Goal: Task Accomplishment & Management: Complete application form

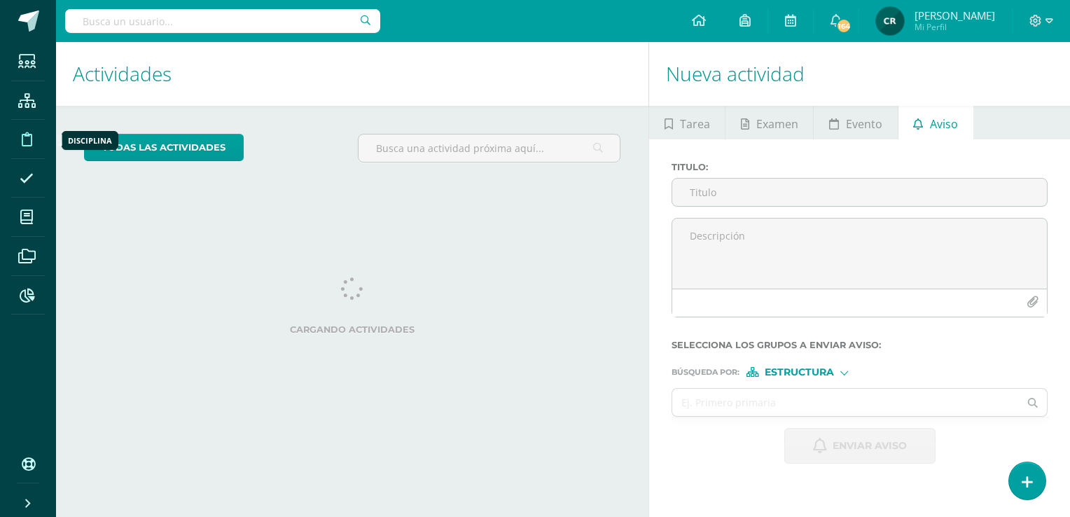
click at [26, 136] on icon at bounding box center [27, 139] width 11 height 14
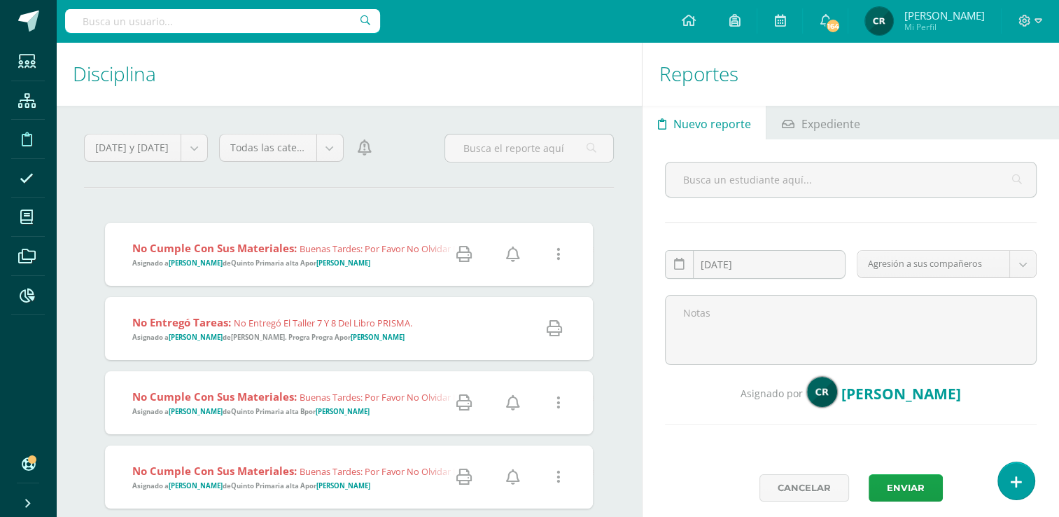
click at [512, 256] on icon at bounding box center [513, 253] width 14 height 15
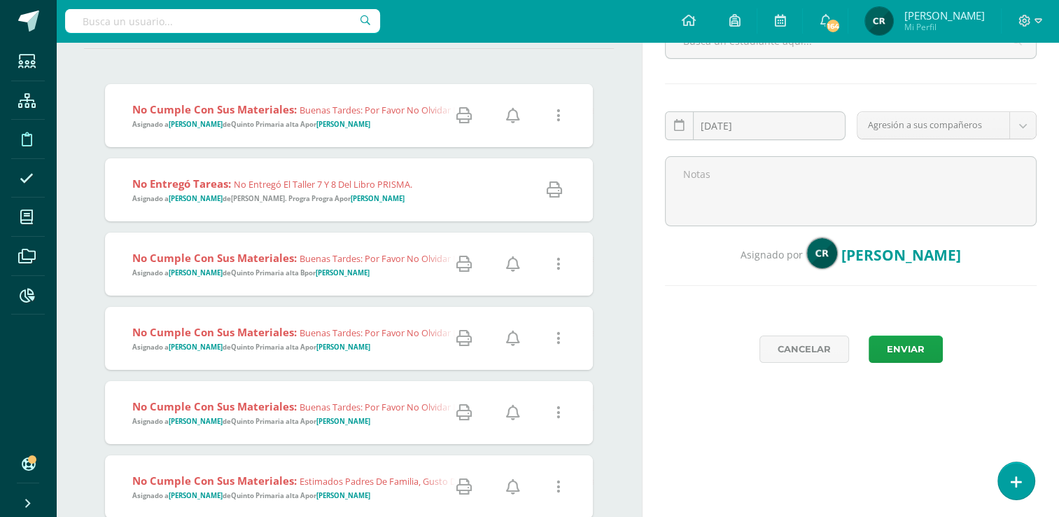
scroll to position [140, 0]
click at [513, 264] on icon at bounding box center [513, 262] width 14 height 15
click at [510, 335] on icon at bounding box center [513, 336] width 14 height 15
click at [510, 410] on icon at bounding box center [513, 410] width 14 height 15
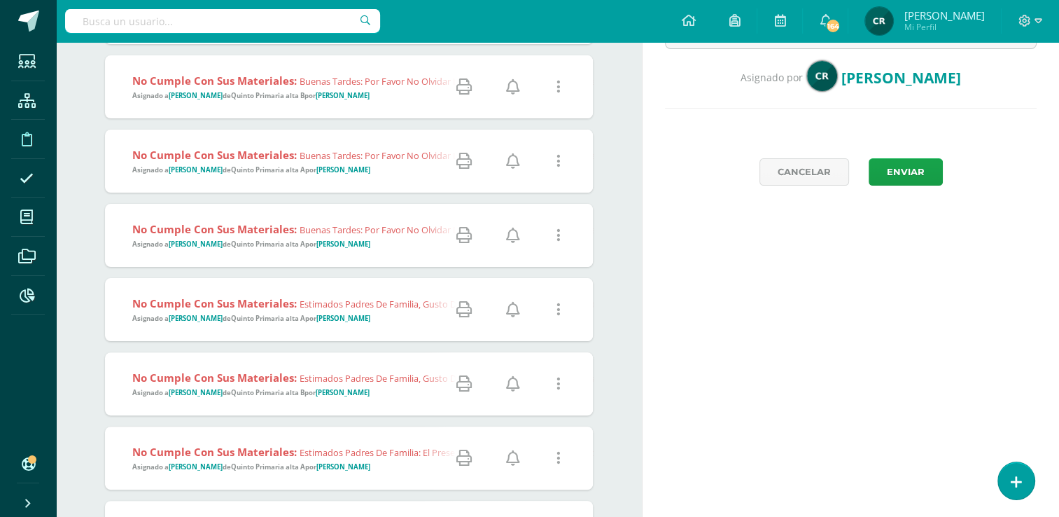
scroll to position [350, 0]
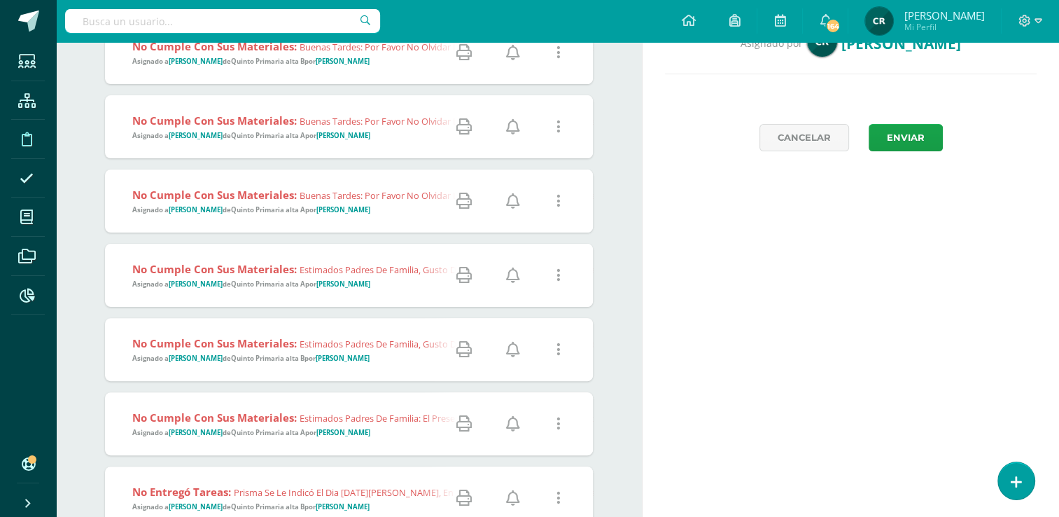
click at [509, 282] on icon at bounding box center [513, 274] width 14 height 15
click at [515, 351] on icon at bounding box center [513, 349] width 14 height 15
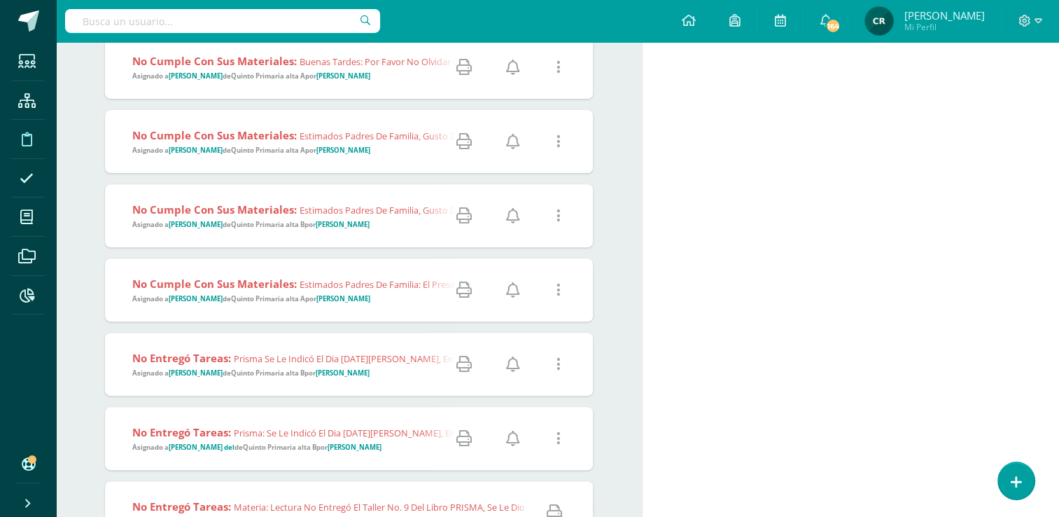
scroll to position [490, 0]
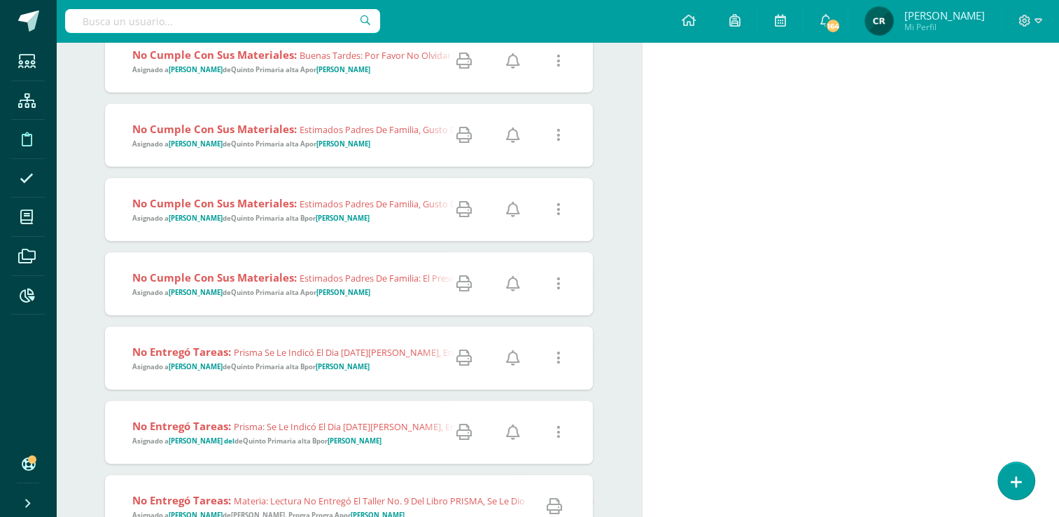
click at [305, 294] on strong "Quinto Primaria alta A" at bounding box center [268, 292] width 74 height 9
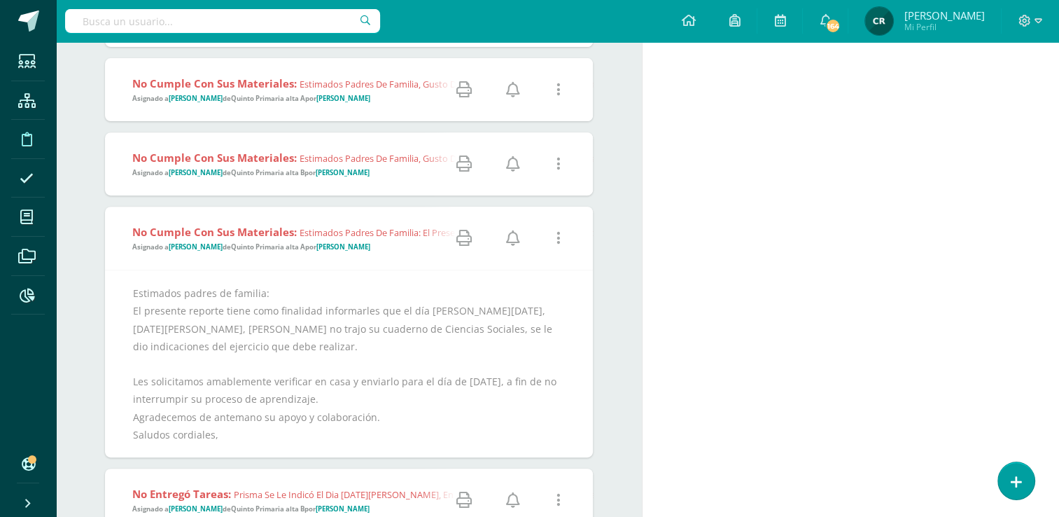
scroll to position [560, 0]
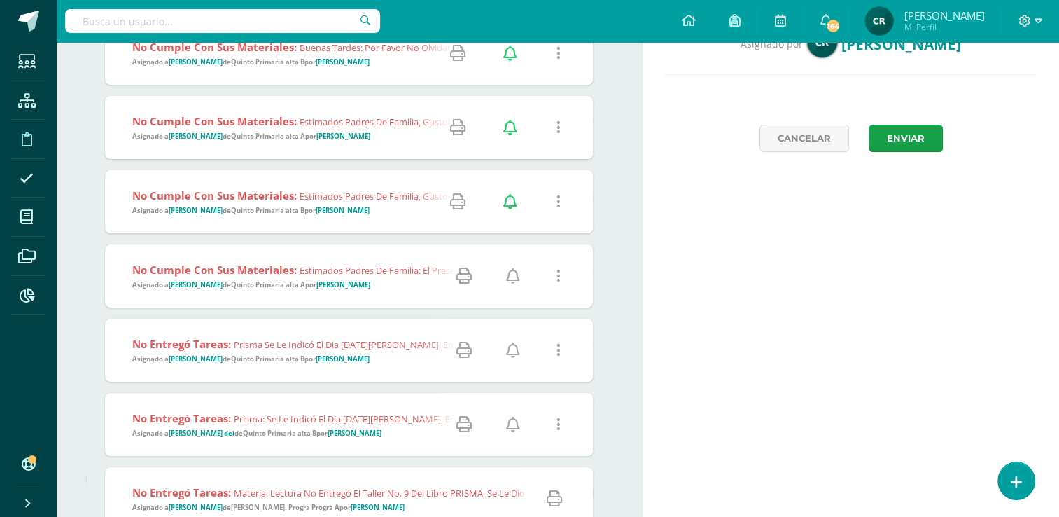
scroll to position [350, 0]
click at [263, 286] on strong "Quinto Primaria alta A" at bounding box center [268, 283] width 74 height 9
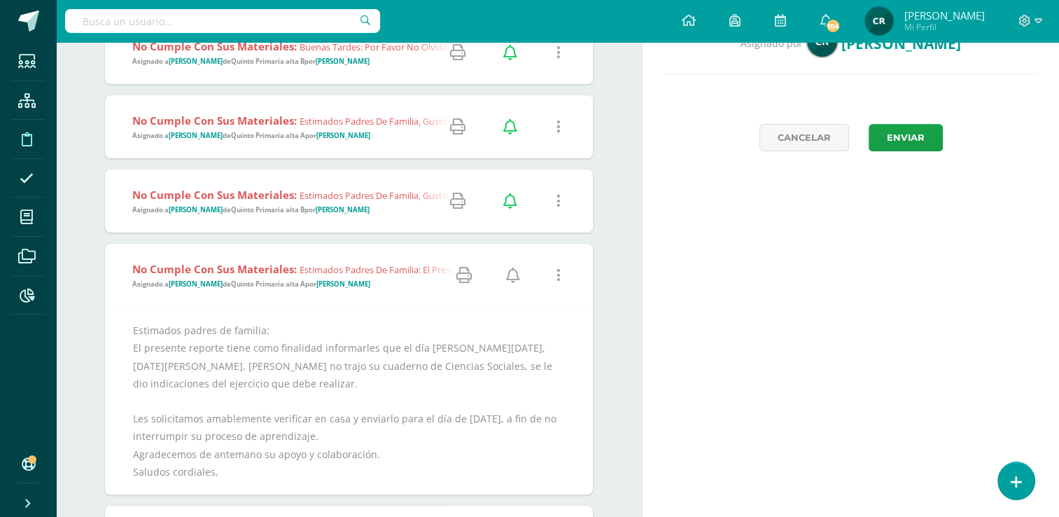
click at [510, 273] on icon at bounding box center [513, 274] width 14 height 15
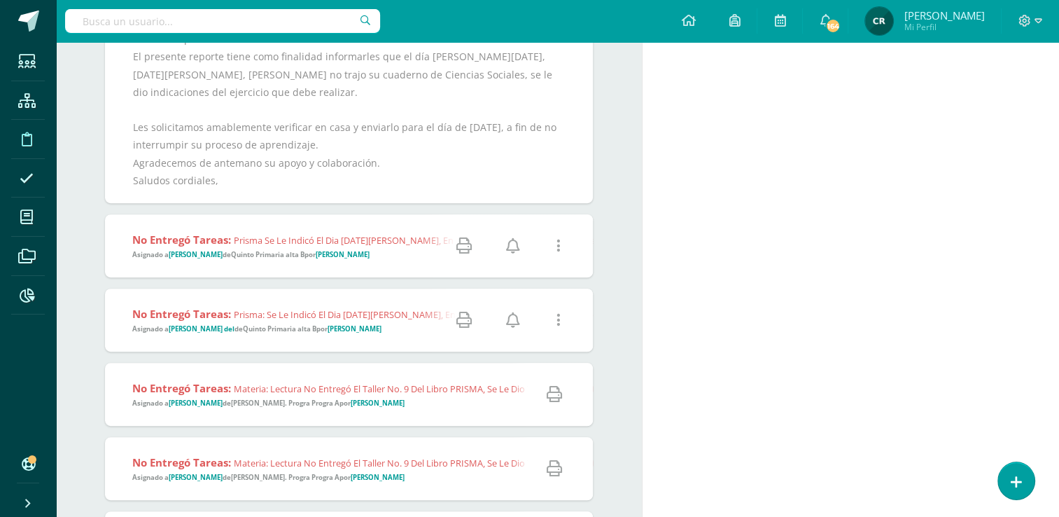
scroll to position [700, 0]
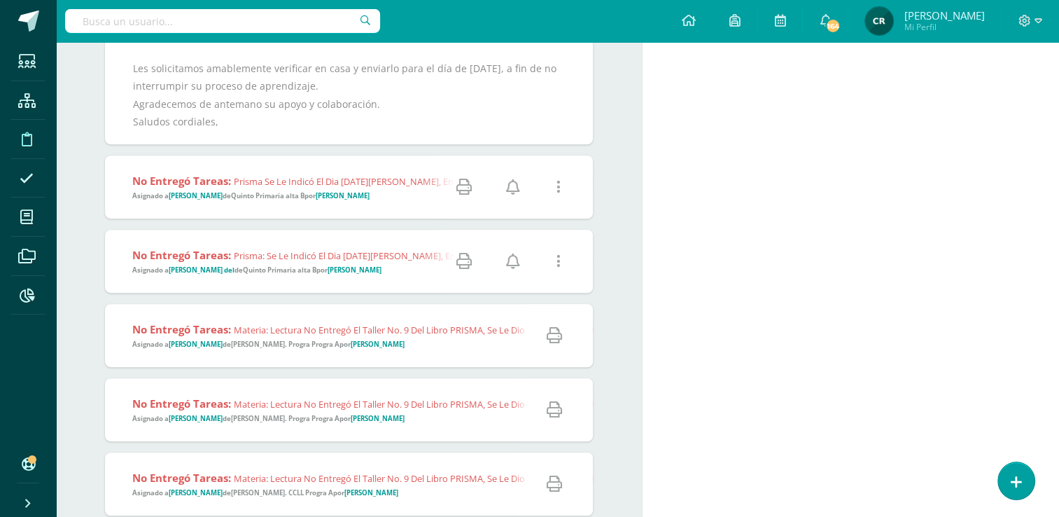
click at [511, 193] on icon at bounding box center [513, 186] width 14 height 15
click at [517, 258] on icon at bounding box center [513, 260] width 14 height 15
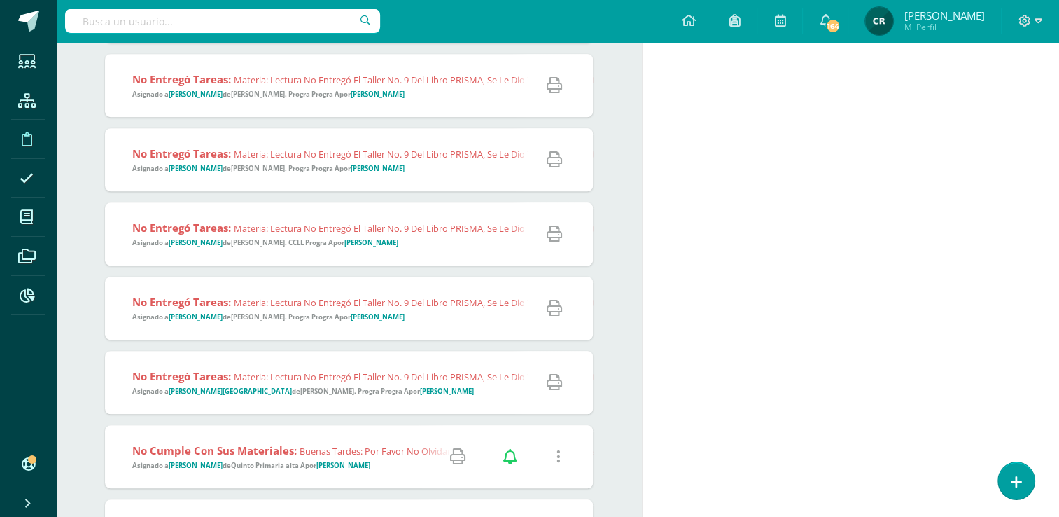
scroll to position [1109, 0]
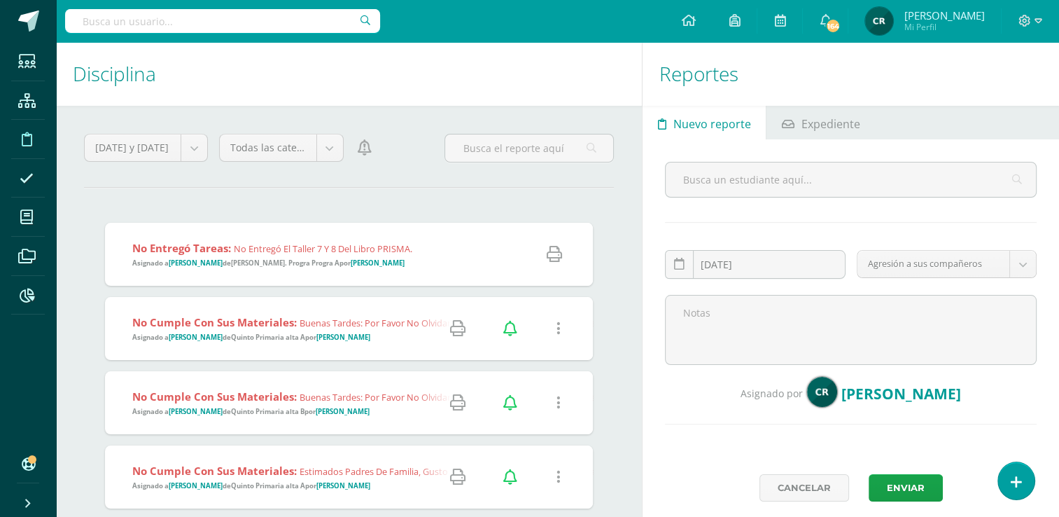
click at [686, 122] on span "Nuevo reporte" at bounding box center [713, 124] width 78 height 34
click at [716, 176] on input "text" at bounding box center [851, 179] width 370 height 34
type input "[PERSON_NAME]"
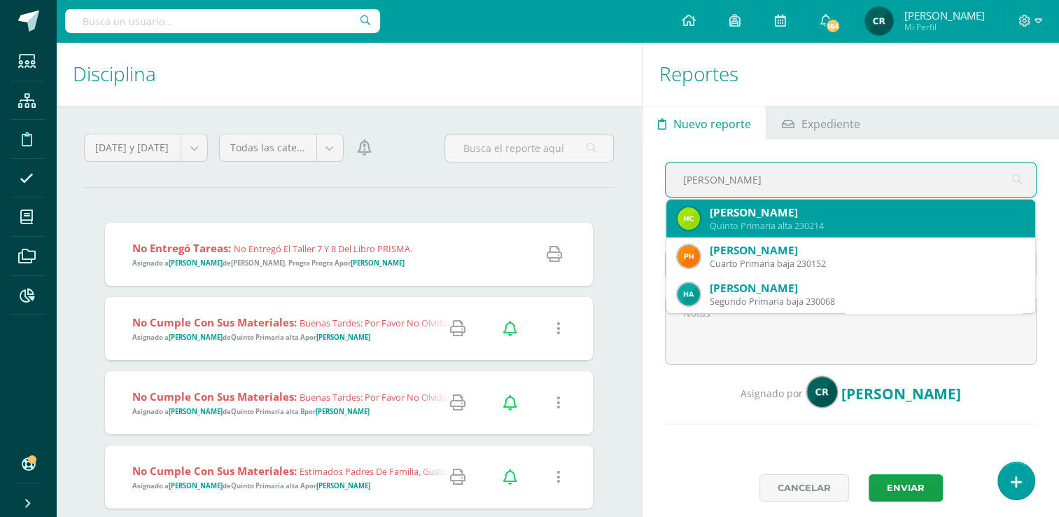
click at [877, 215] on div "[PERSON_NAME]" at bounding box center [867, 212] width 314 height 15
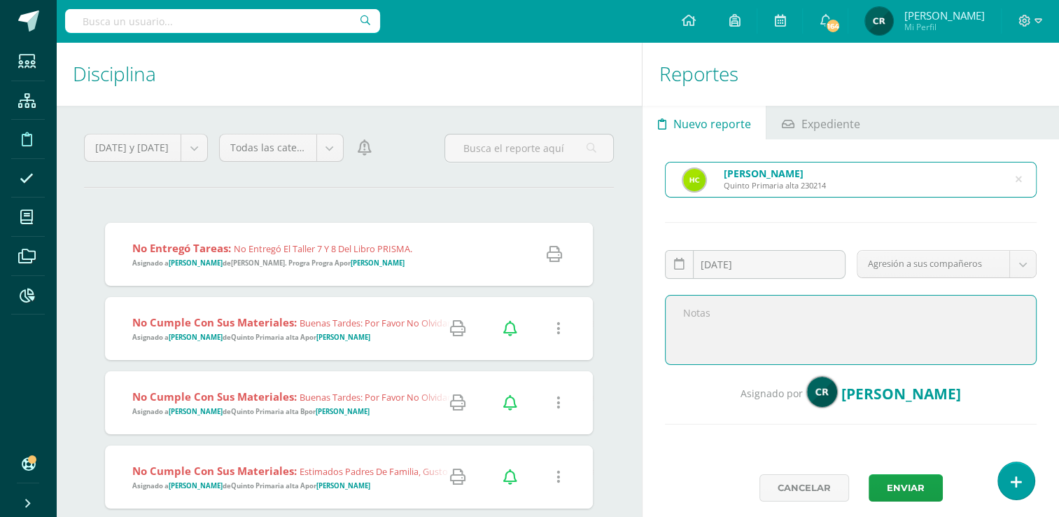
click at [689, 312] on textarea at bounding box center [851, 330] width 372 height 70
type textarea "E"
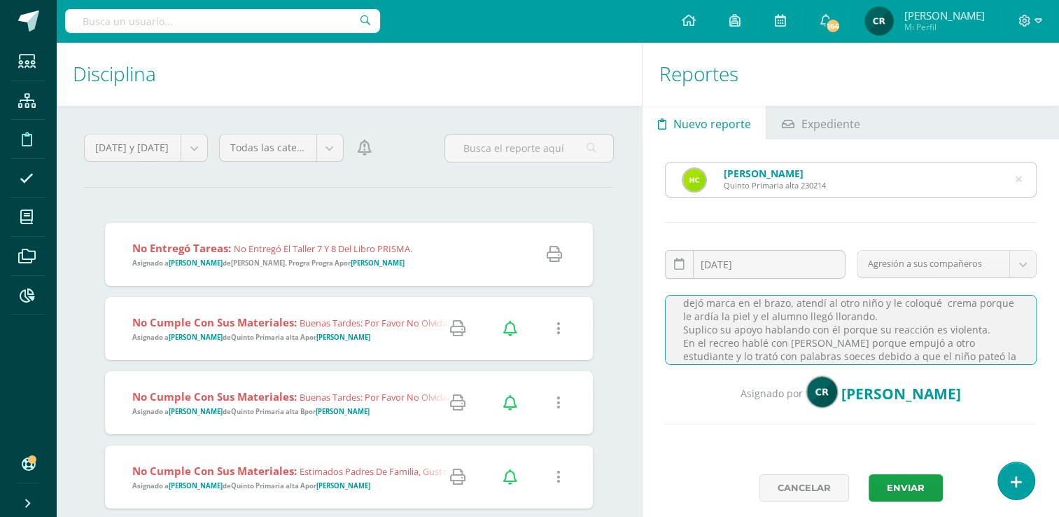
scroll to position [76, 0]
click at [704, 356] on textarea "Estimados padres de familia. Reciban un cordial saludo. Henry le pegó a un comp…" at bounding box center [851, 330] width 372 height 70
click at [804, 356] on textarea "Estimados padres de familia. Reciban un cordial saludo. Henry le pegó a un comp…" at bounding box center [851, 330] width 372 height 70
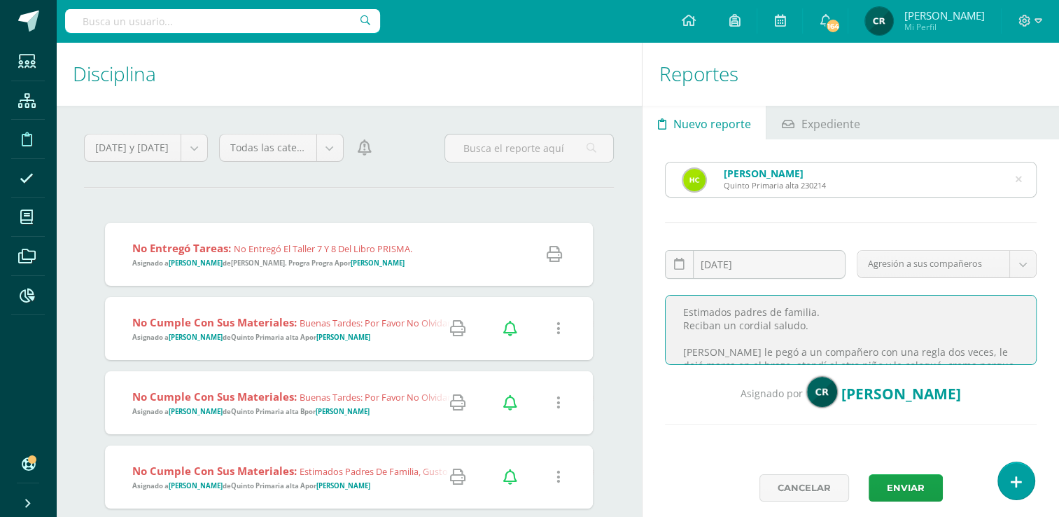
scroll to position [0, 0]
click at [685, 345] on textarea "Estimados padres de familia. Reciban un cordial saludo. Henry le pegó a un comp…" at bounding box center [851, 330] width 372 height 70
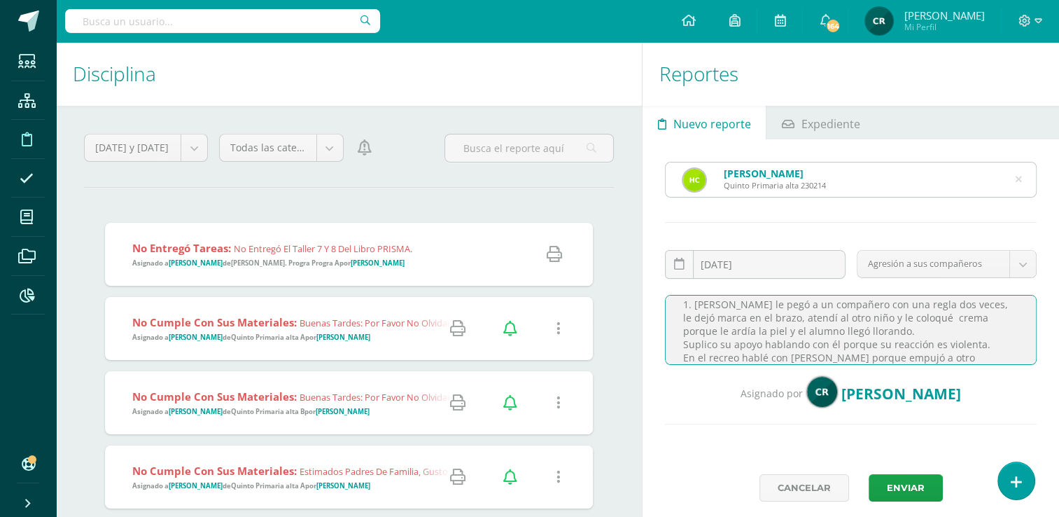
scroll to position [70, 0]
click at [676, 329] on textarea "Estimados padres de familia. Reciban un cordial saludo. 1. Henry le pegó a un c…" at bounding box center [851, 330] width 372 height 70
click at [806, 333] on textarea "Estimados padres de familia. Reciban un cordial saludo. 1. Henry le pegó a un c…" at bounding box center [851, 330] width 372 height 70
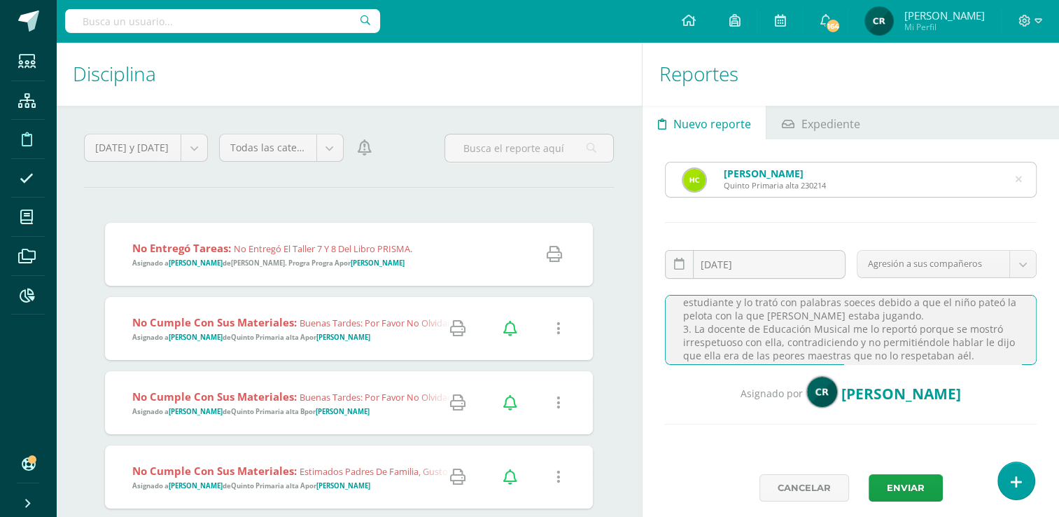
click at [952, 356] on textarea "Estimados padres de familia. Reciban un cordial saludo. 1. Henry le pegó a un c…" at bounding box center [851, 330] width 372 height 70
click at [966, 331] on textarea "Estimados padres de familia. Reciban un cordial saludo. 1. Henry le pegó a un c…" at bounding box center [851, 330] width 372 height 70
click at [979, 356] on textarea "Estimados padres de familia. Reciban un cordial saludo. 1. Henry le pegó a un c…" at bounding box center [851, 330] width 372 height 70
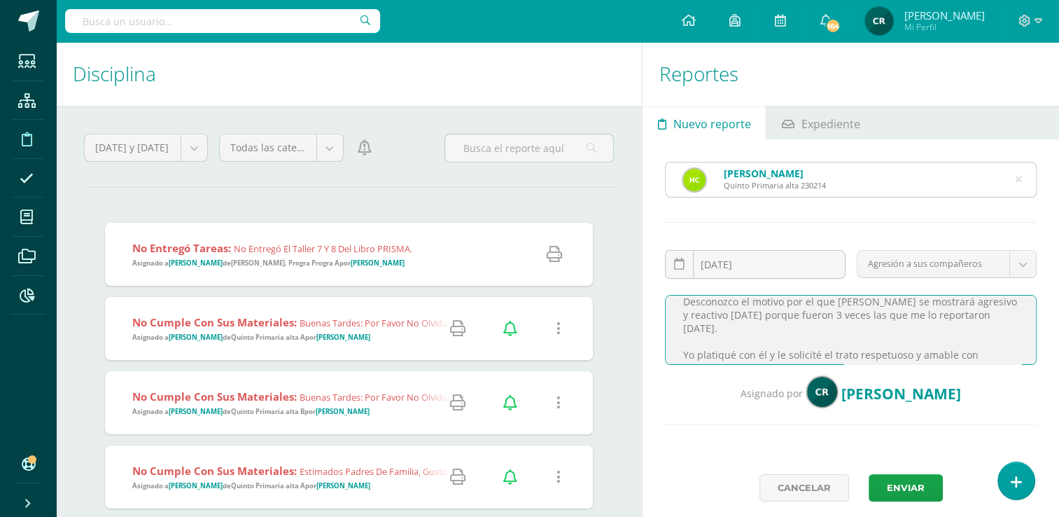
scroll to position [224, 0]
click at [875, 337] on textarea at bounding box center [851, 330] width 372 height 70
click at [874, 344] on textarea at bounding box center [851, 330] width 372 height 70
click at [860, 363] on textarea at bounding box center [851, 330] width 372 height 70
click at [860, 357] on textarea at bounding box center [851, 330] width 372 height 70
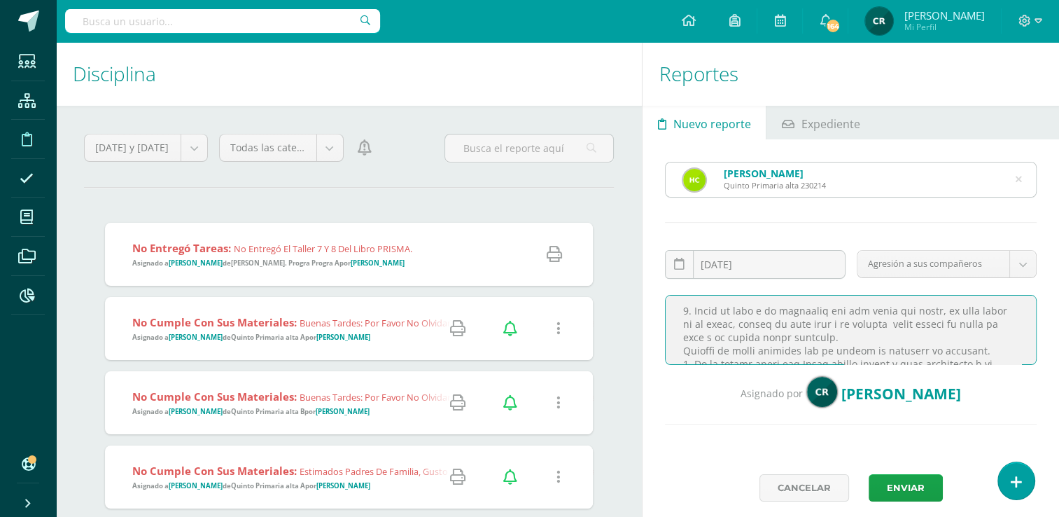
scroll to position [41, 0]
click at [996, 313] on textarea at bounding box center [851, 330] width 372 height 70
click at [865, 329] on textarea at bounding box center [851, 330] width 372 height 70
click at [840, 337] on textarea at bounding box center [851, 330] width 372 height 70
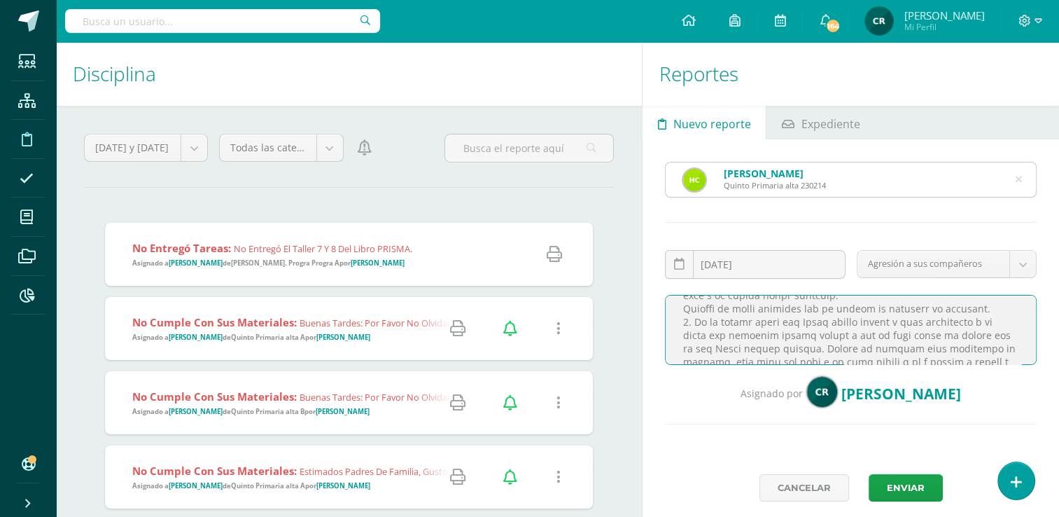
scroll to position [0, 0]
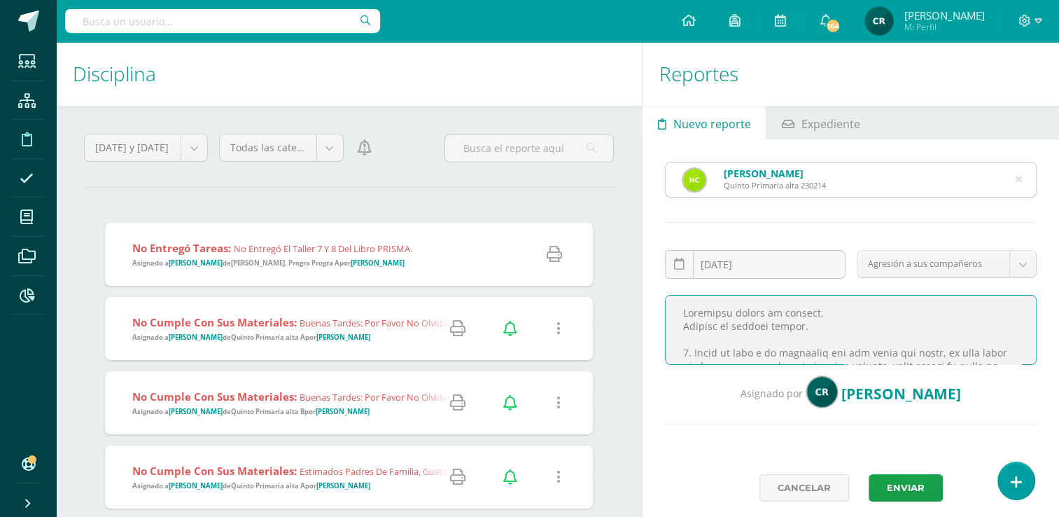
click at [812, 315] on textarea at bounding box center [851, 330] width 372 height 70
click at [809, 320] on textarea at bounding box center [851, 330] width 372 height 70
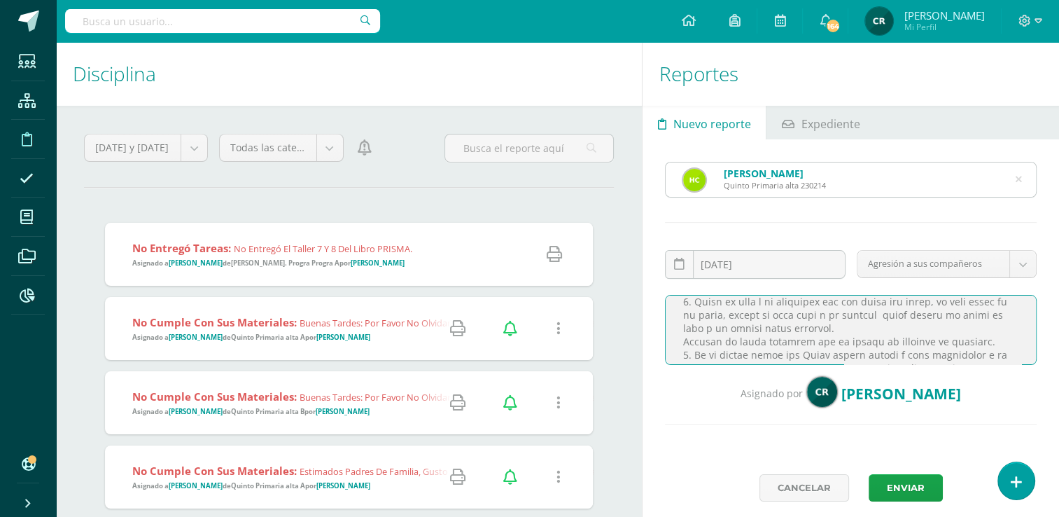
scroll to position [56, 0]
click at [886, 313] on textarea at bounding box center [851, 330] width 372 height 70
click at [862, 326] on textarea at bounding box center [851, 330] width 372 height 70
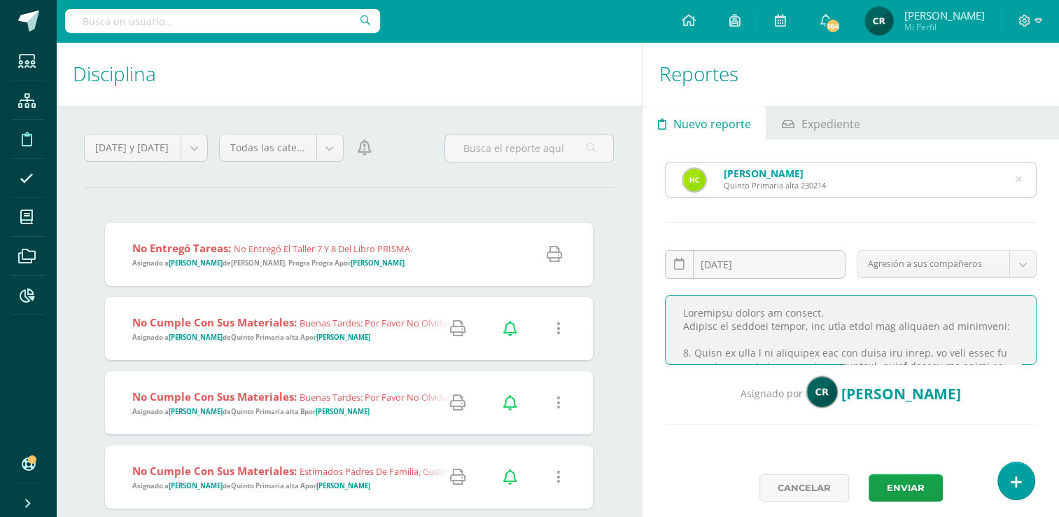
scroll to position [0, 0]
drag, startPoint x: 684, startPoint y: 323, endPoint x: 984, endPoint y: 340, distance: 300.1
click at [984, 340] on textarea at bounding box center [851, 330] width 372 height 70
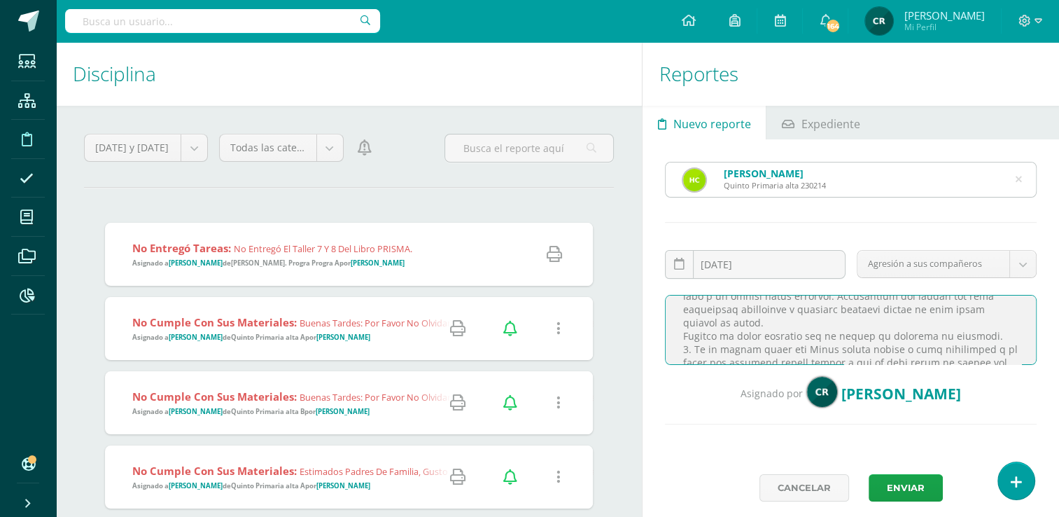
scroll to position [85, 0]
click at [976, 339] on textarea at bounding box center [851, 330] width 372 height 70
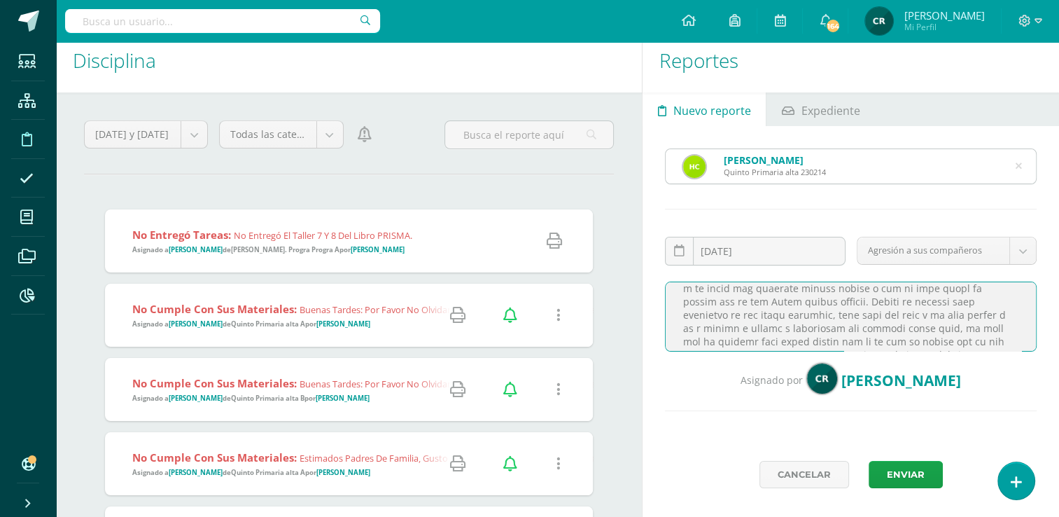
scroll to position [20, 0]
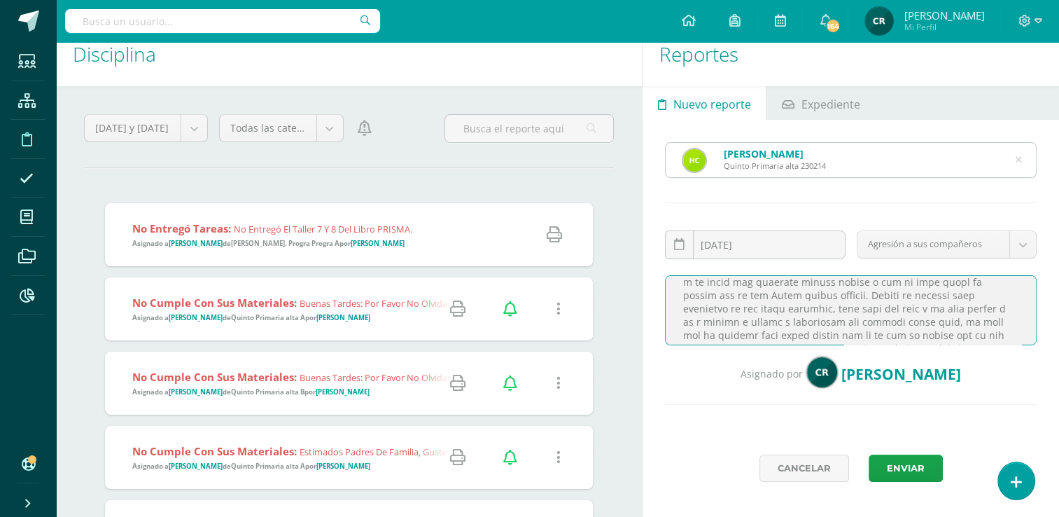
click at [943, 334] on textarea at bounding box center [851, 310] width 372 height 70
click at [910, 307] on textarea at bounding box center [851, 310] width 372 height 70
click at [739, 329] on textarea at bounding box center [851, 310] width 372 height 70
click at [977, 330] on textarea at bounding box center [851, 310] width 372 height 70
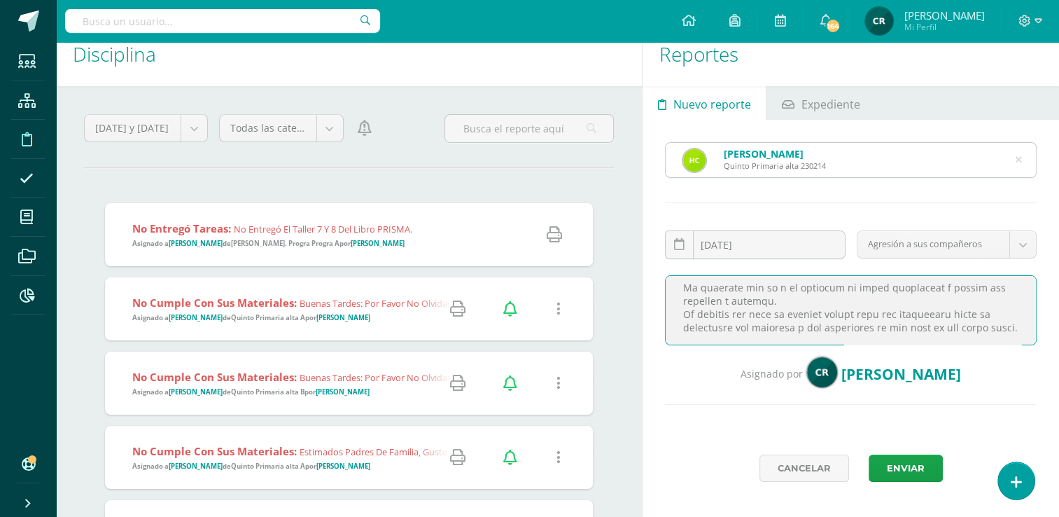
scroll to position [342, 0]
click at [746, 314] on textarea at bounding box center [851, 310] width 372 height 70
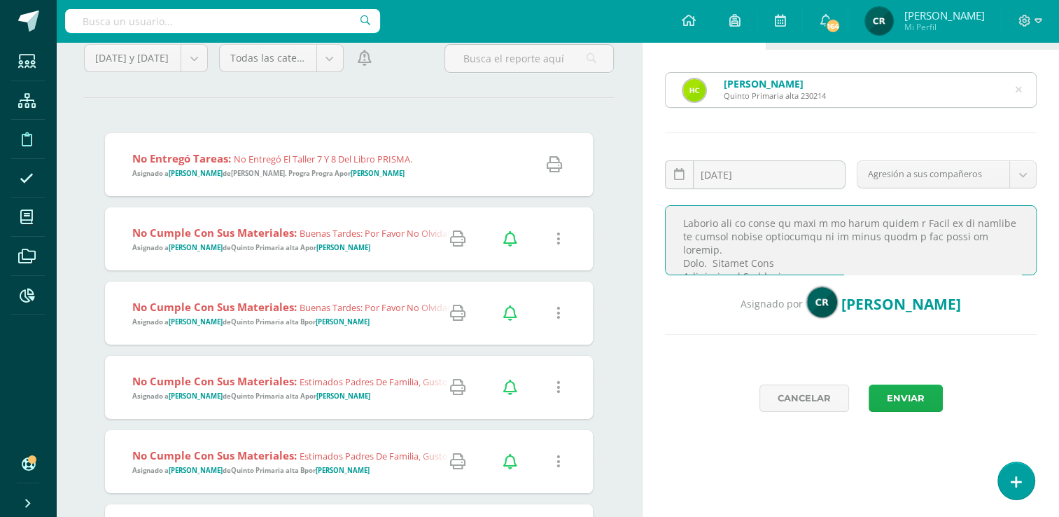
type textarea "Estimados padres de familia. Reciban un cordial saludo, por este medio les comu…"
click at [904, 395] on button "Enviar" at bounding box center [906, 397] width 74 height 27
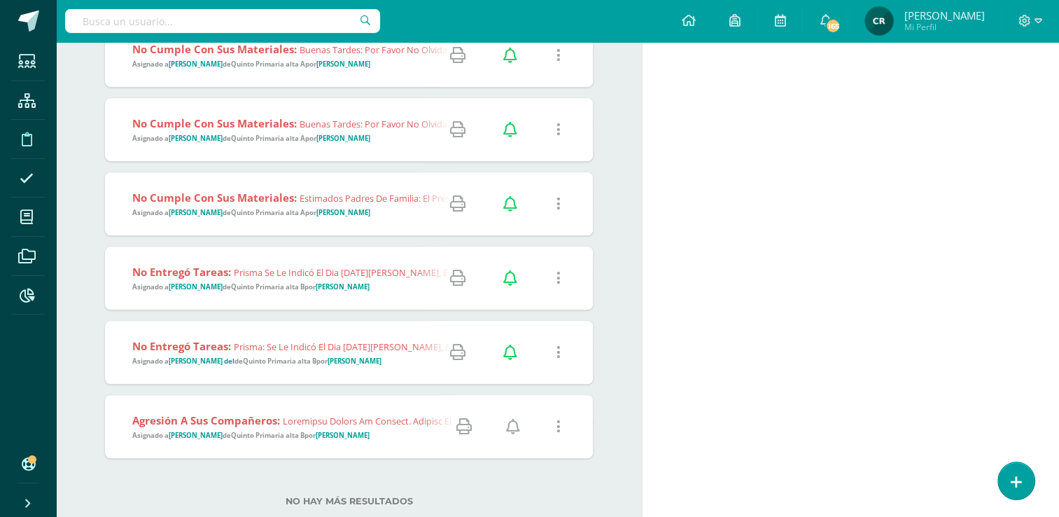
scroll to position [966, 0]
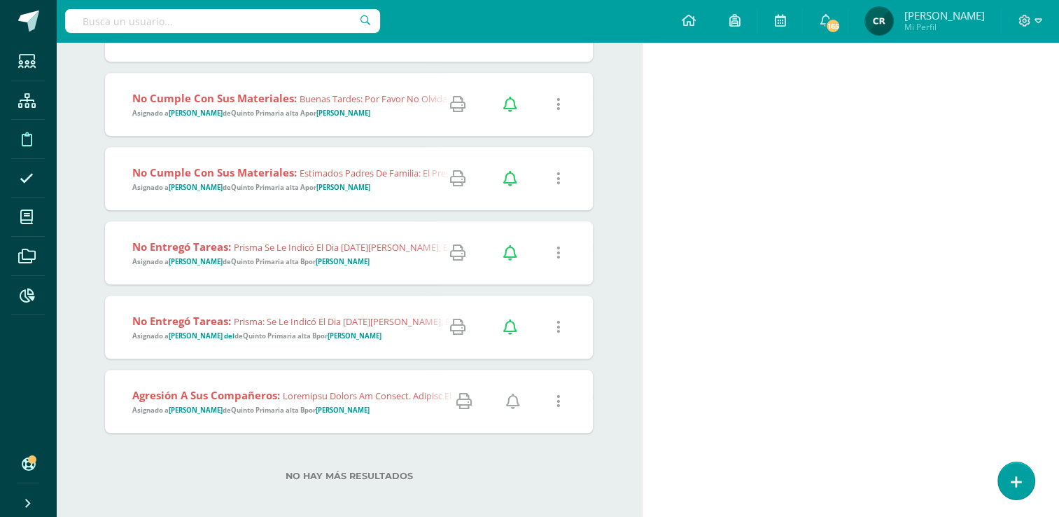
click at [323, 406] on strong "[PERSON_NAME]" at bounding box center [343, 409] width 54 height 9
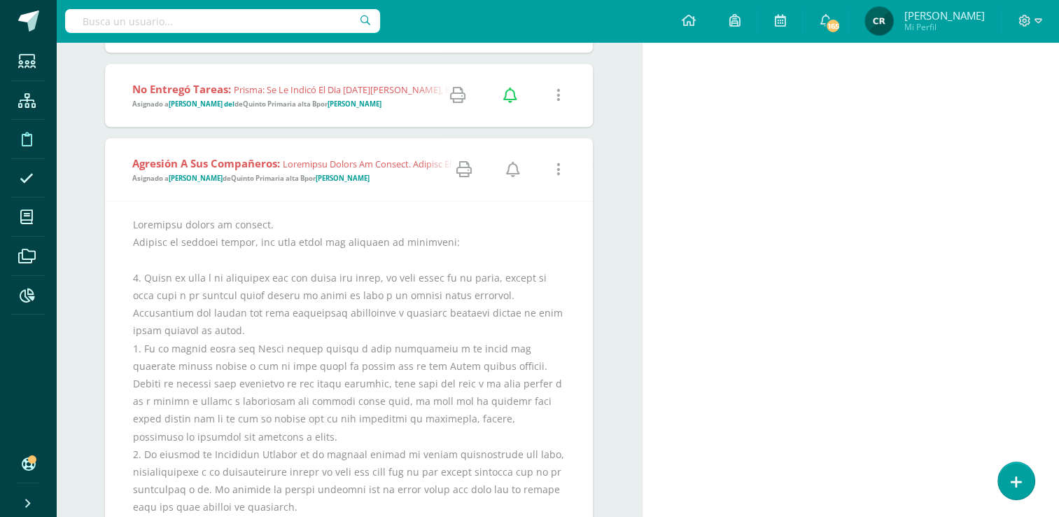
scroll to position [1176, 0]
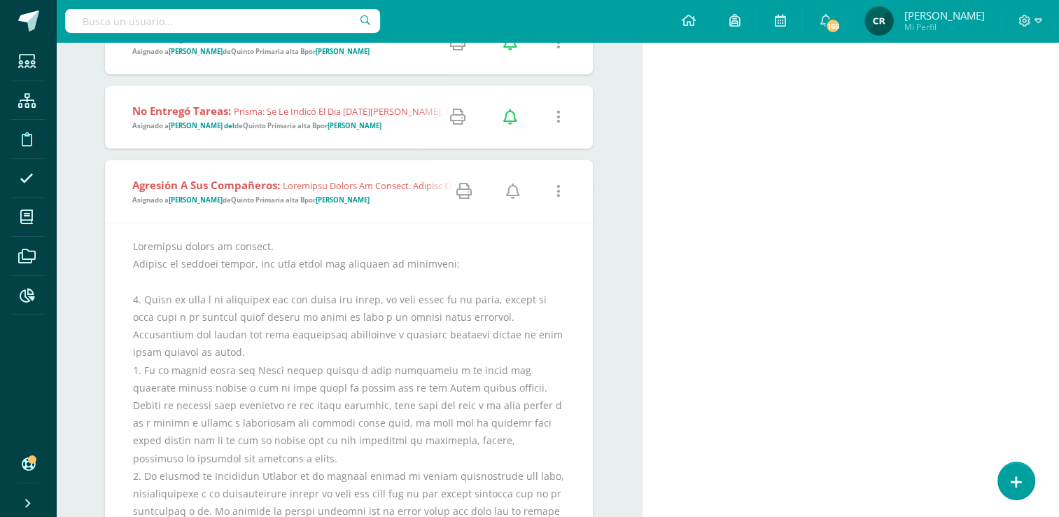
click at [555, 191] on link at bounding box center [559, 192] width 36 height 36
click at [546, 246] on link "Editar Falta" at bounding box center [531, 241] width 109 height 22
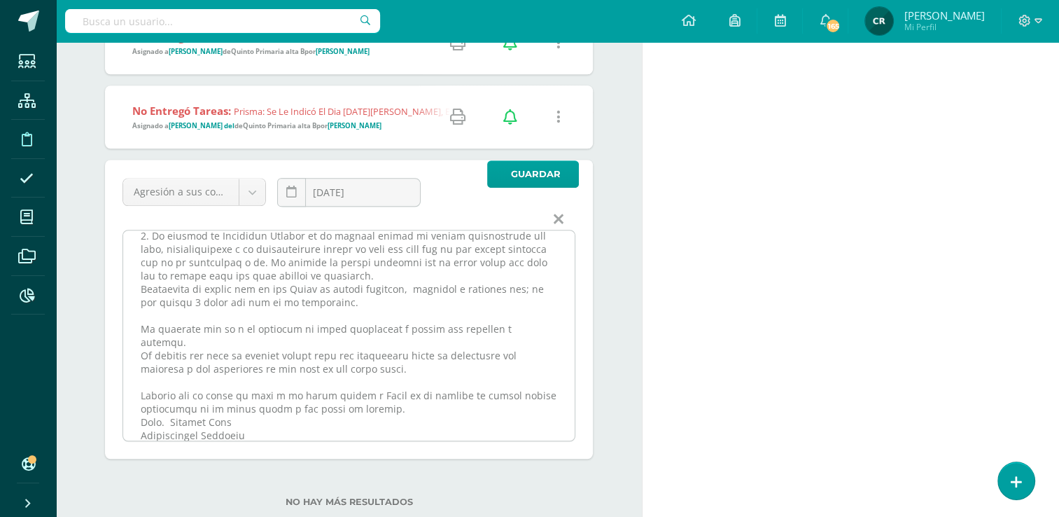
scroll to position [188, 0]
click at [306, 343] on textarea at bounding box center [349, 335] width 452 height 210
click at [350, 246] on textarea at bounding box center [349, 335] width 452 height 210
click at [145, 309] on textarea at bounding box center [349, 335] width 452 height 210
click at [154, 300] on textarea at bounding box center [349, 335] width 452 height 210
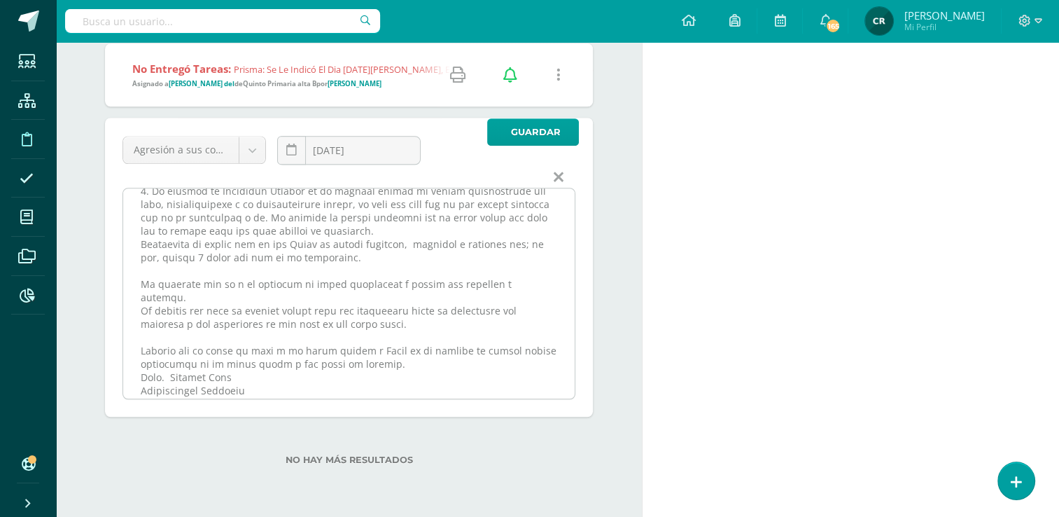
scroll to position [1220, 0]
click at [265, 319] on textarea at bounding box center [349, 291] width 452 height 210
click at [196, 302] on textarea at bounding box center [349, 291] width 452 height 210
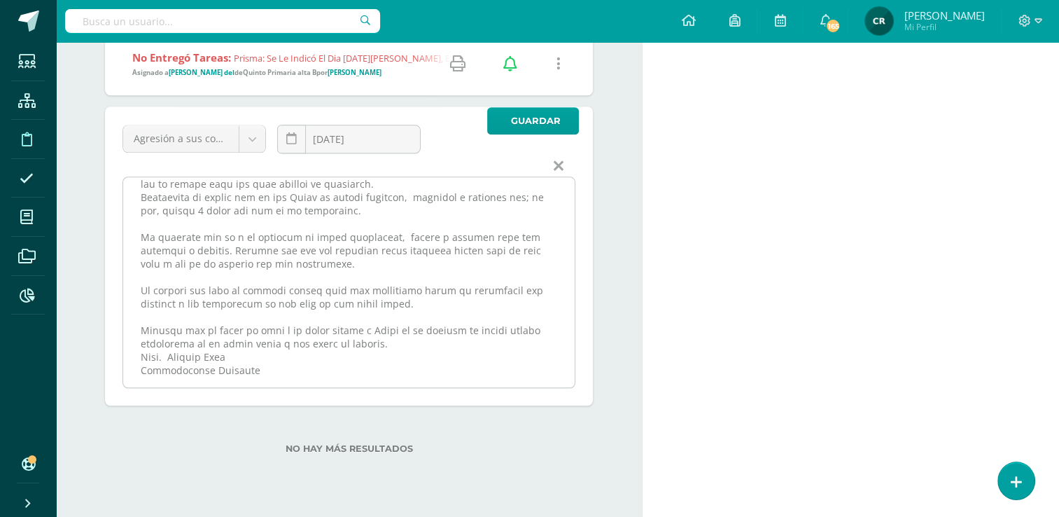
scroll to position [1231, 0]
click at [305, 307] on textarea at bounding box center [349, 281] width 452 height 210
click at [316, 301] on textarea at bounding box center [349, 281] width 452 height 210
click at [408, 298] on textarea at bounding box center [349, 281] width 452 height 210
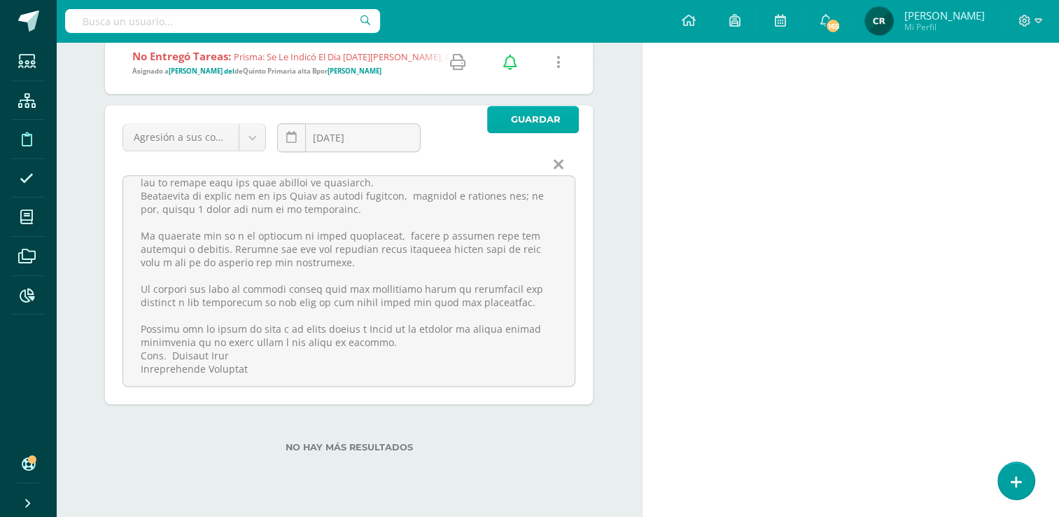
type textarea "Estimados padres de familia. Reciban un cordial saludo, por este medio les comu…"
click at [519, 116] on span "Guardar" at bounding box center [536, 119] width 50 height 26
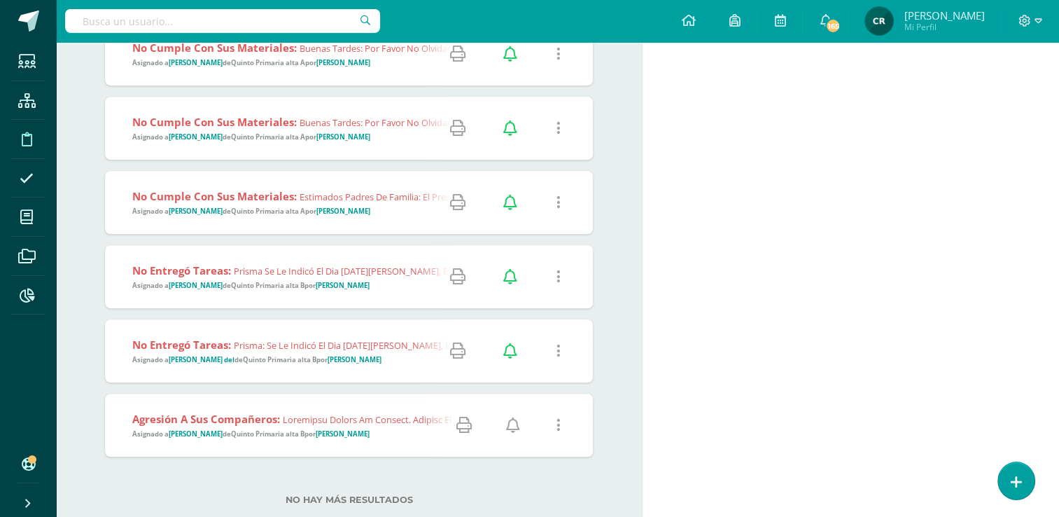
scroll to position [996, 0]
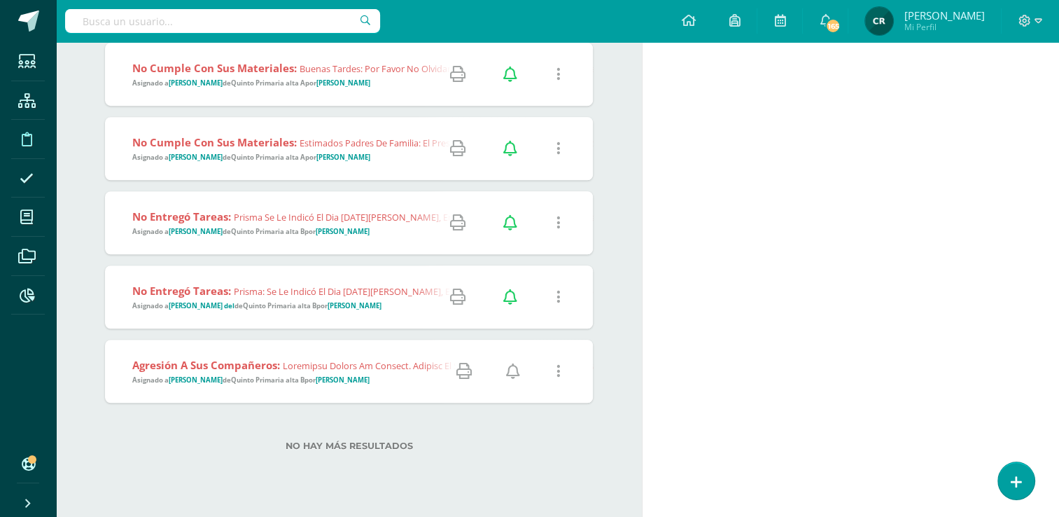
click at [512, 370] on icon at bounding box center [513, 370] width 14 height 15
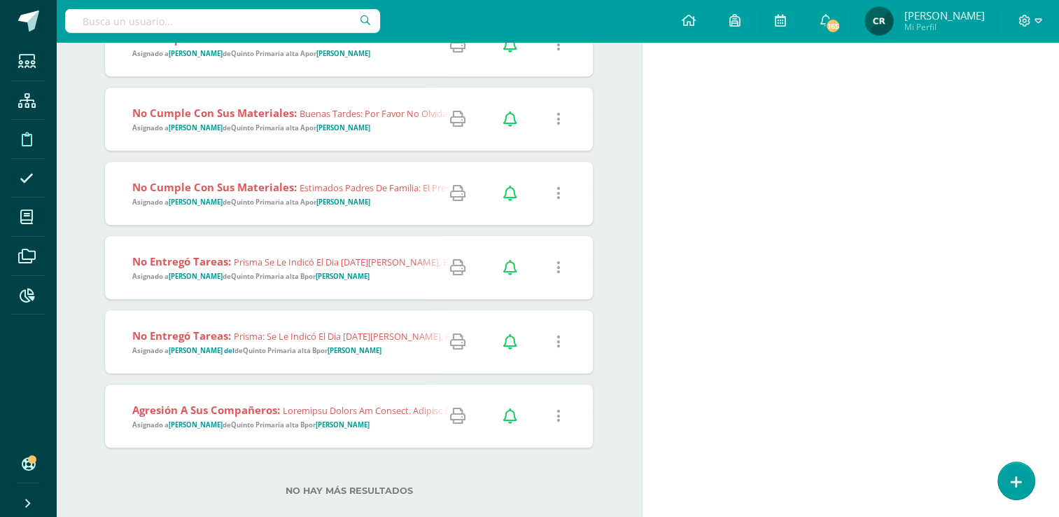
scroll to position [996, 0]
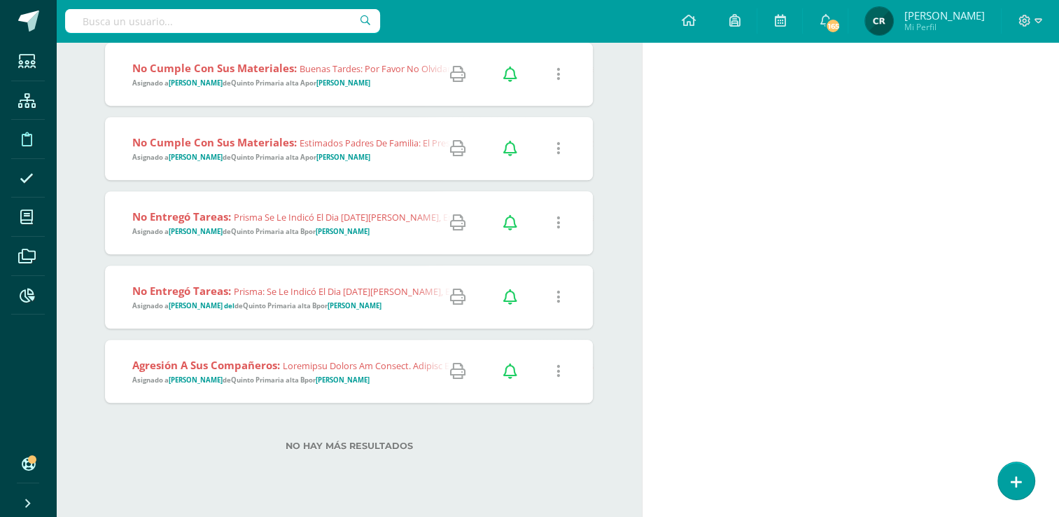
click at [308, 380] on span "Asignado a Henry Cisneros de Quinto Primaria alta B por Claudia Rizo" at bounding box center [250, 379] width 237 height 9
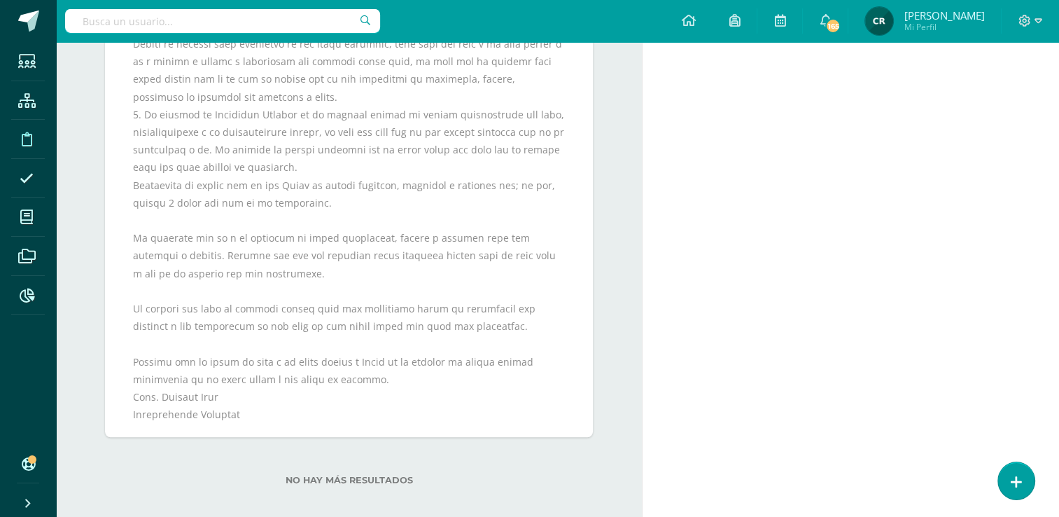
scroll to position [1538, 0]
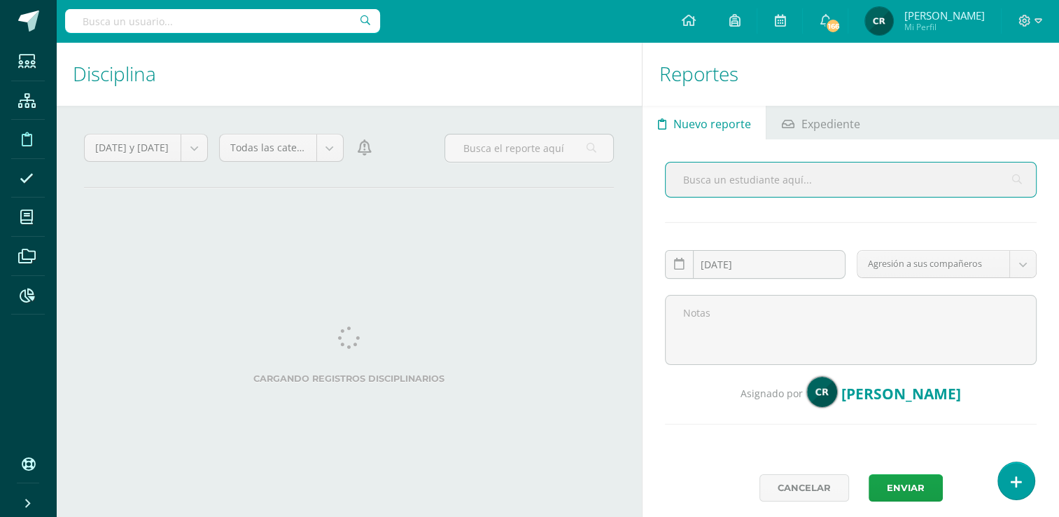
click at [199, 27] on input "text" at bounding box center [222, 21] width 315 height 24
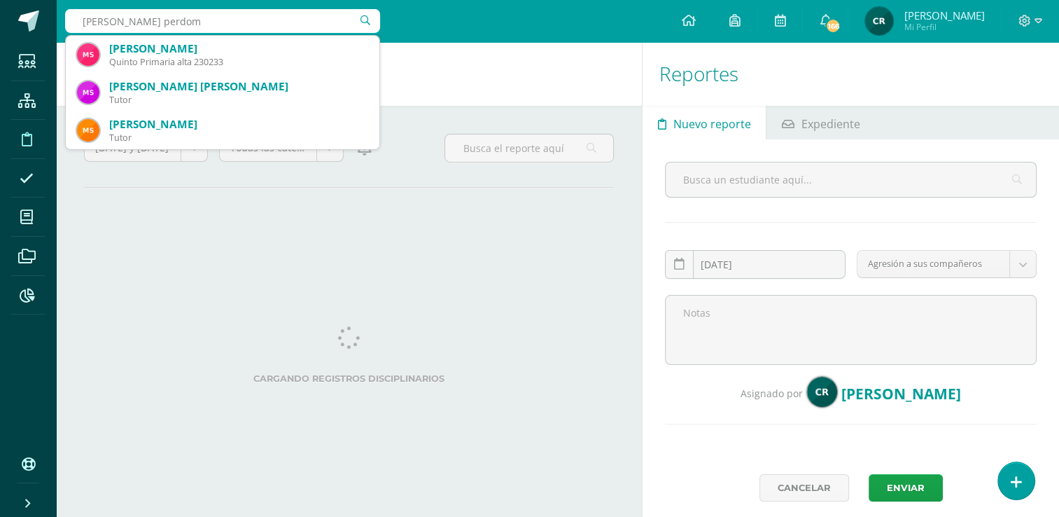
type input "sajic perdomo"
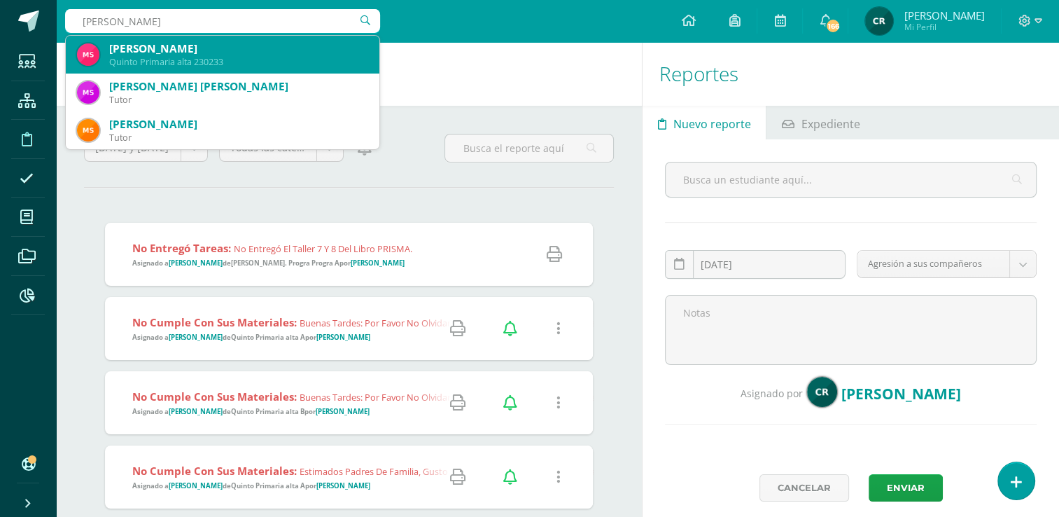
click at [139, 53] on div "Michael Adrián Sajic Perdomo" at bounding box center [238, 48] width 259 height 15
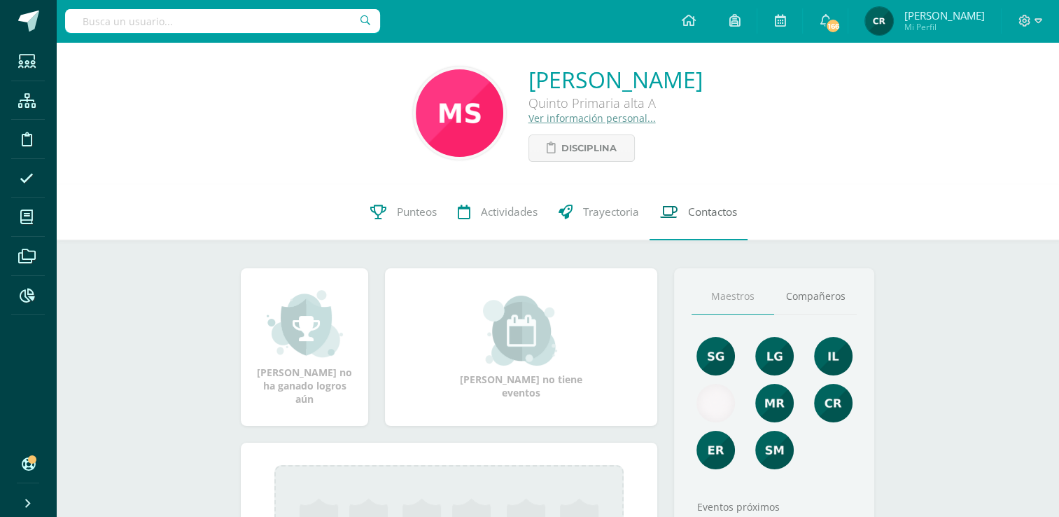
click at [709, 214] on span "Contactos" at bounding box center [712, 211] width 49 height 15
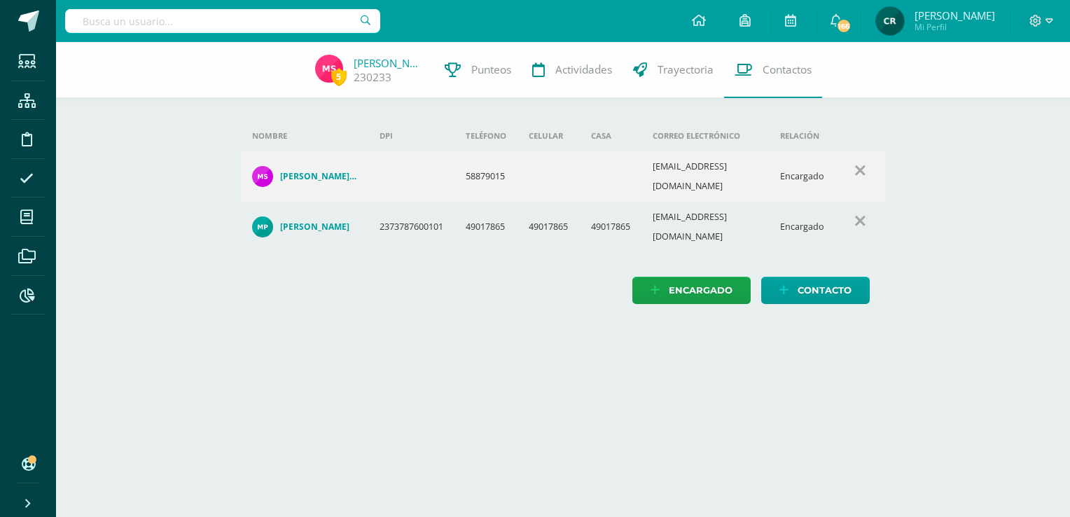
click at [655, 213] on td "mariaperdomotomsalhn@gmail.com" at bounding box center [704, 227] width 127 height 50
drag, startPoint x: 657, startPoint y: 211, endPoint x: 811, endPoint y: 197, distance: 153.9
click at [811, 202] on tr "María José Perdomo Ruano 2373787600101 49017865 49017865 49017865 mariaperdomot…" at bounding box center [563, 227] width 645 height 50
copy tr "mariaperdomotomsalhn@gmail.com Encarg"
drag, startPoint x: 656, startPoint y: 170, endPoint x: 809, endPoint y: 172, distance: 153.3
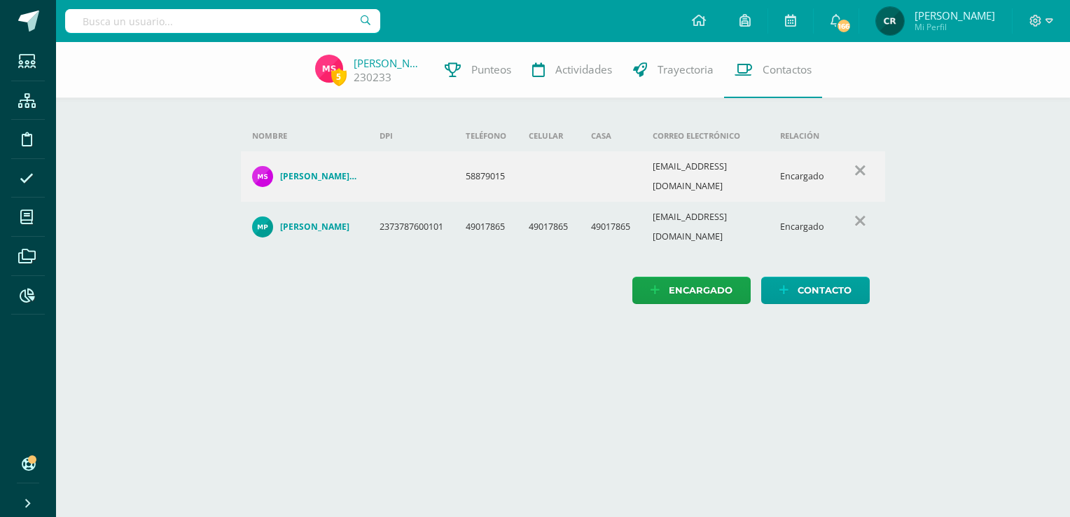
click at [809, 172] on tr "Michael Dominguez Sajic Marroquín 58879015 mdominguez@inversionesfamh.com Encar…" at bounding box center [563, 176] width 645 height 50
copy tr "mdominguez@inversionesfamh.com Encarg"
click at [195, 18] on input "text" at bounding box center [222, 21] width 315 height 24
click at [29, 142] on icon at bounding box center [27, 139] width 11 height 14
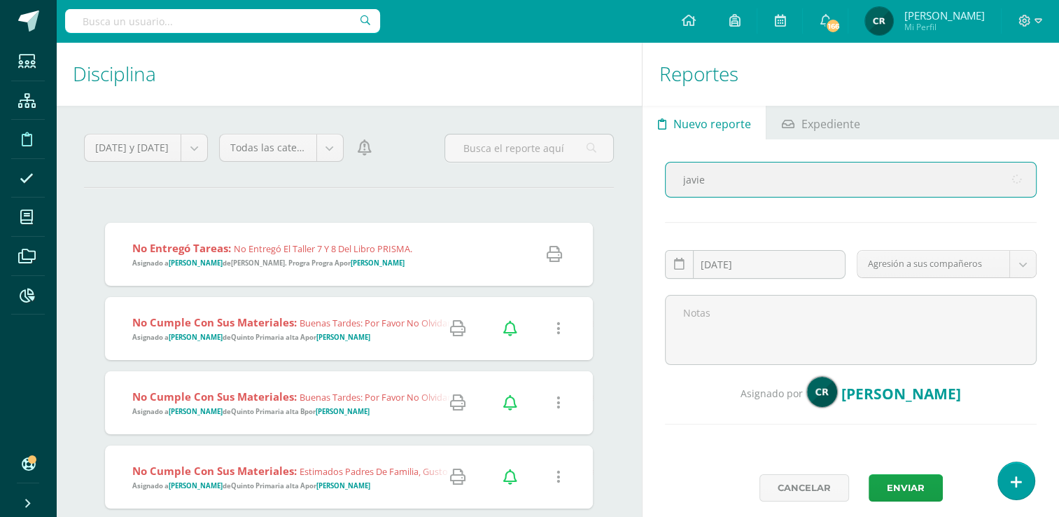
type input "[PERSON_NAME]"
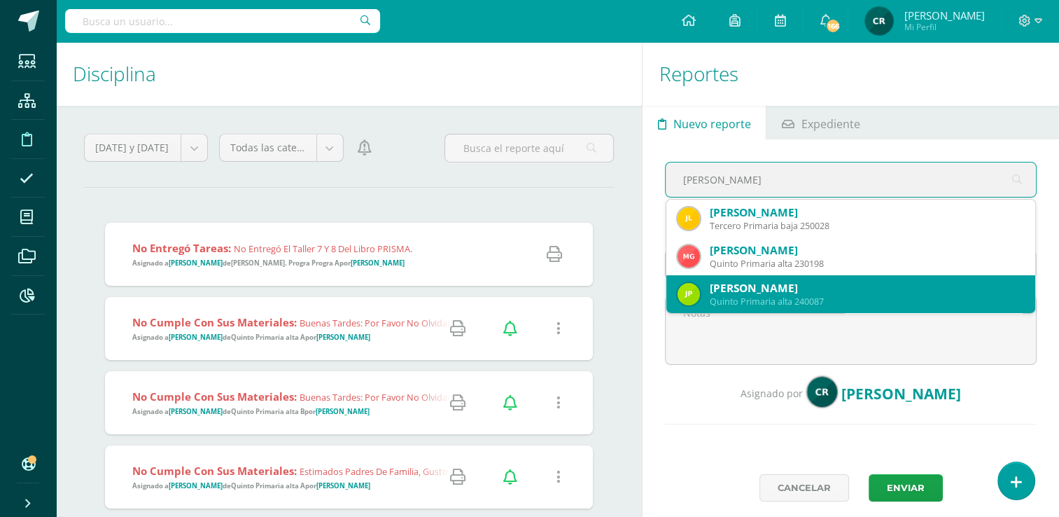
click at [804, 291] on div "[PERSON_NAME]" at bounding box center [867, 288] width 314 height 15
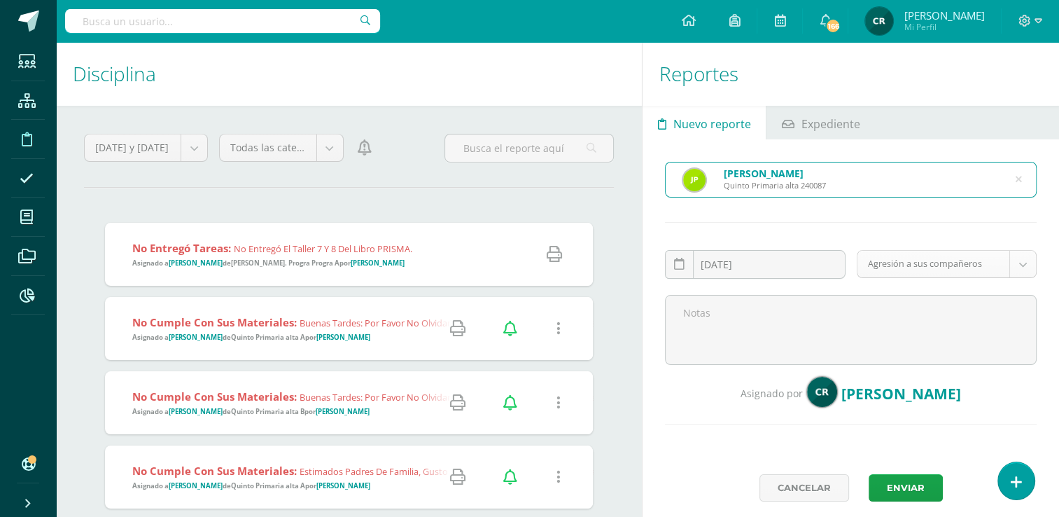
click at [1019, 267] on body "Estudiantes Estructura Disciplina Asistencia Mis cursos Archivos Reportes Sopor…" at bounding box center [529, 258] width 1059 height 517
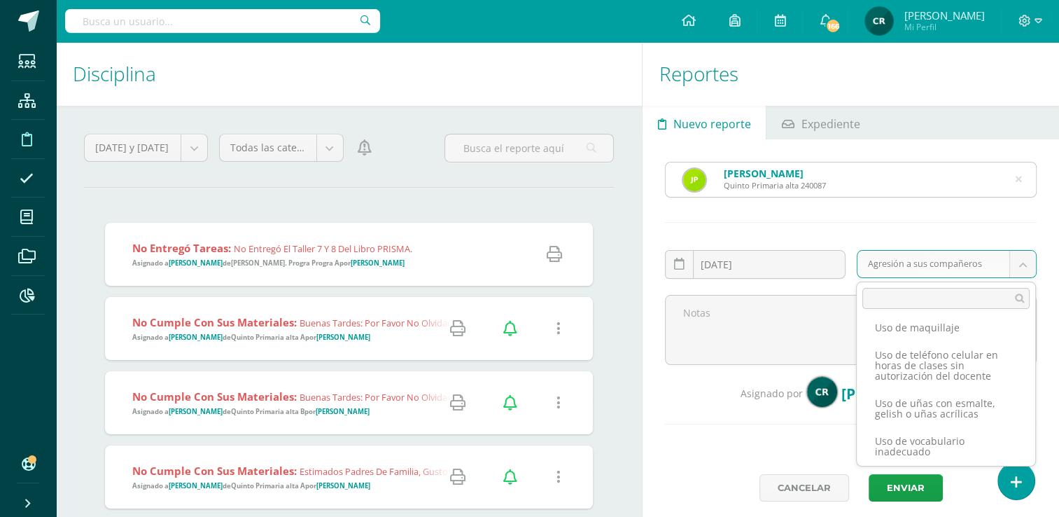
scroll to position [868, 0]
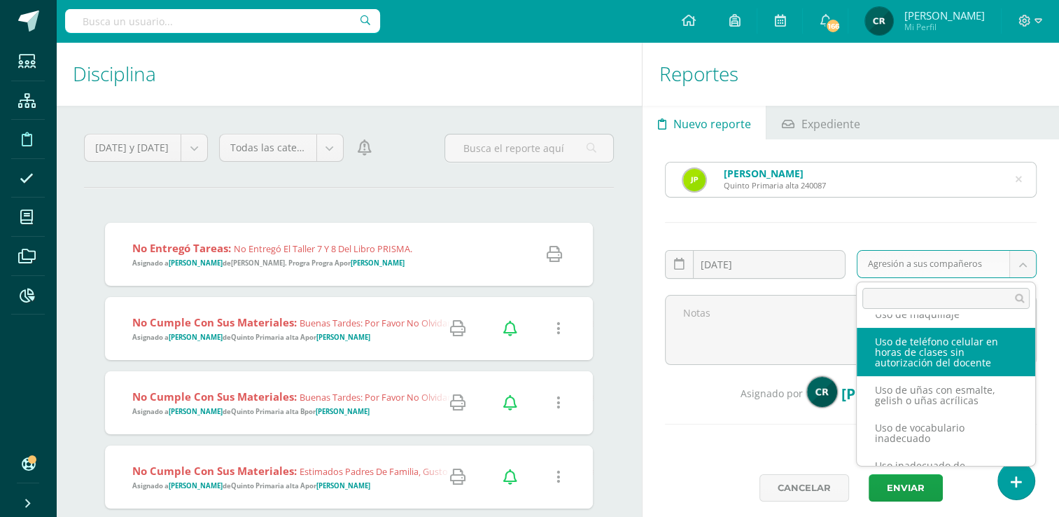
select select "28"
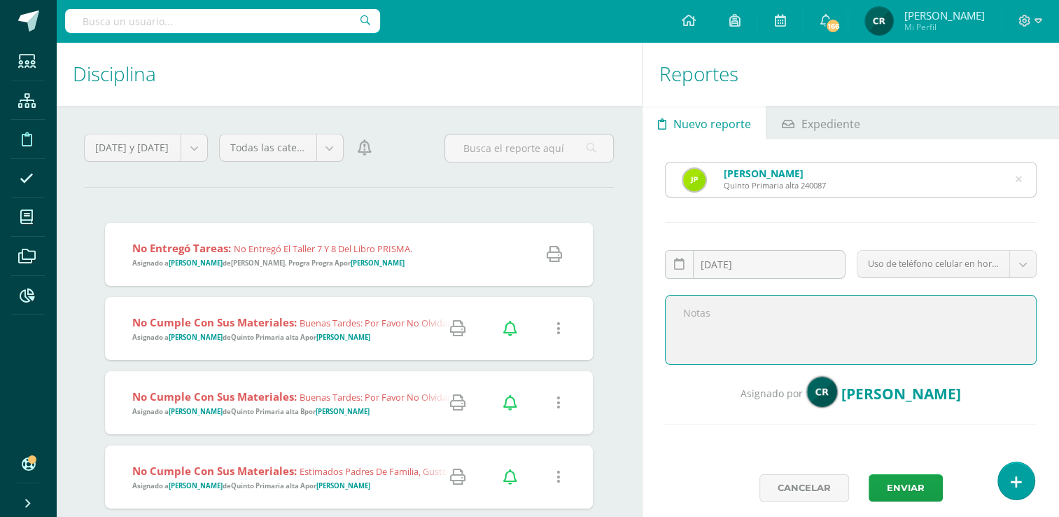
click at [832, 298] on textarea at bounding box center [851, 330] width 372 height 70
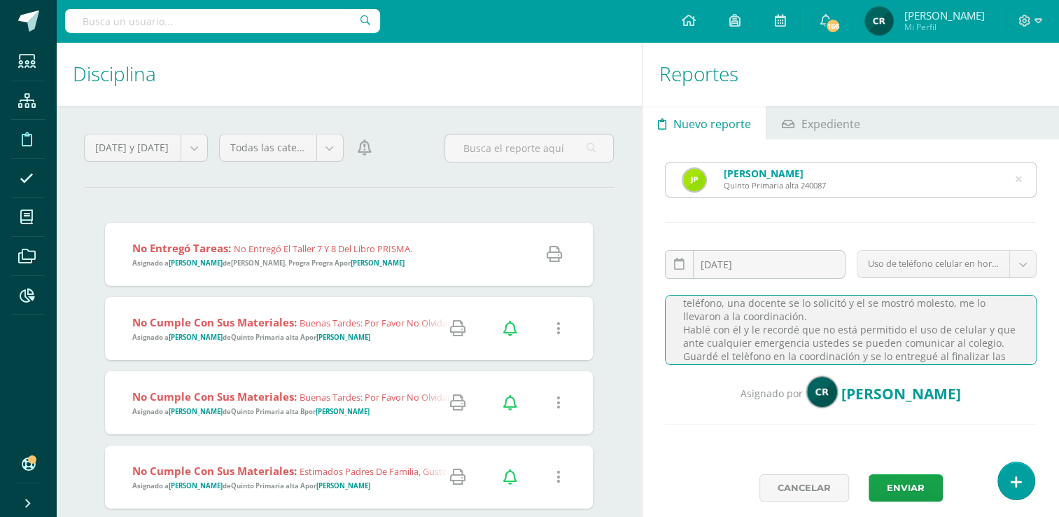
scroll to position [63, 0]
click at [793, 349] on textarea "Estimados padres de familia. Reciban un cordial saludo. Por este medio les info…" at bounding box center [851, 330] width 372 height 70
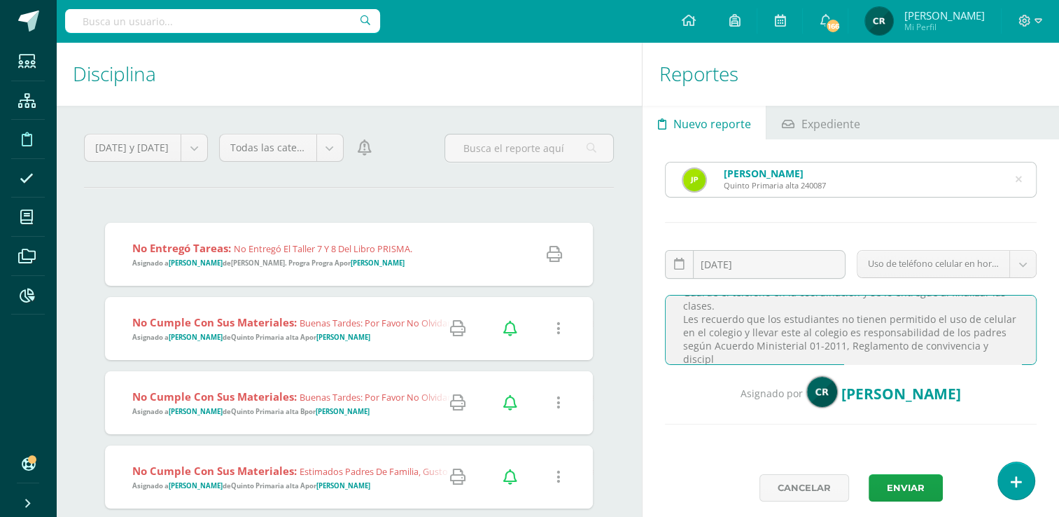
scroll to position [117, 0]
click at [838, 332] on textarea "Estimados padres de familia. Reciban un cordial saludo. Por este medio les info…" at bounding box center [851, 330] width 372 height 70
click at [842, 335] on textarea "Estimados padres de familia. Reciban un cordial saludo. Por este medio les info…" at bounding box center [851, 330] width 372 height 70
click at [865, 356] on textarea "Estimados padres de familia. Reciban un cordial saludo. Por este medio les info…" at bounding box center [851, 330] width 372 height 70
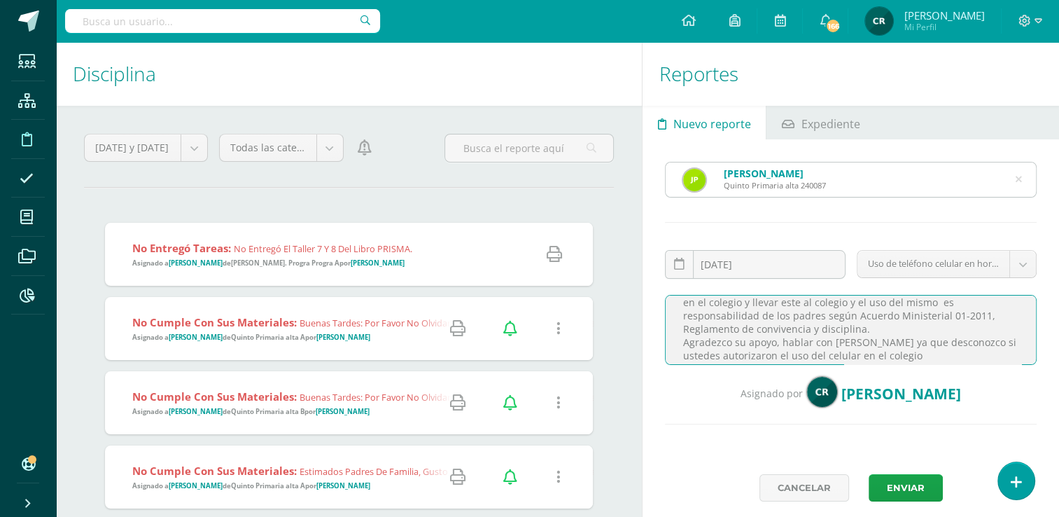
click at [857, 340] on textarea "Estimados padres de familia. Reciban un cordial saludo. Por este medio les info…" at bounding box center [851, 330] width 372 height 70
click at [997, 351] on textarea "Estimados padres de familia. Reciban un cordial saludo. Por este medio les info…" at bounding box center [851, 330] width 372 height 70
click at [1005, 351] on textarea "Estimados padres de familia. Reciban un cordial saludo. Por este medio les info…" at bounding box center [851, 330] width 372 height 70
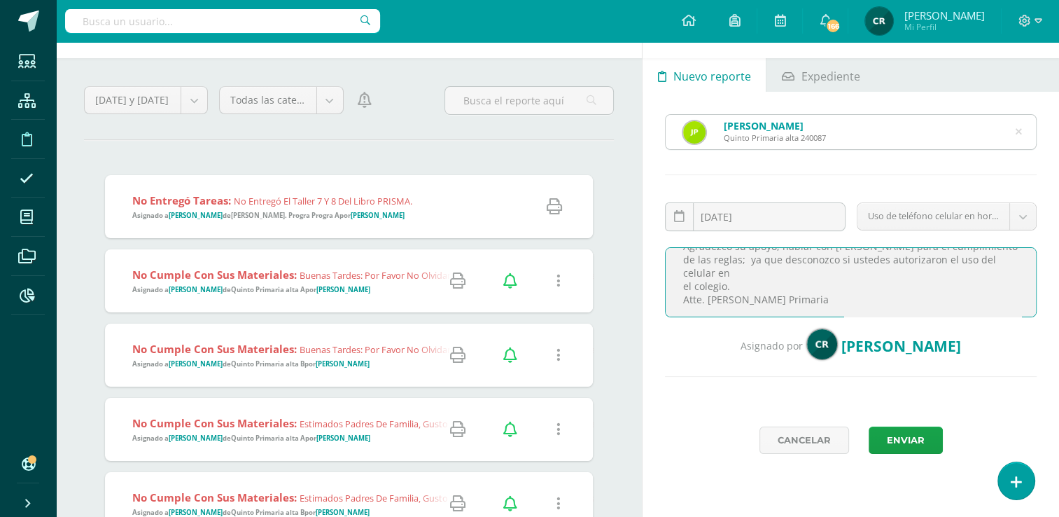
scroll to position [70, 0]
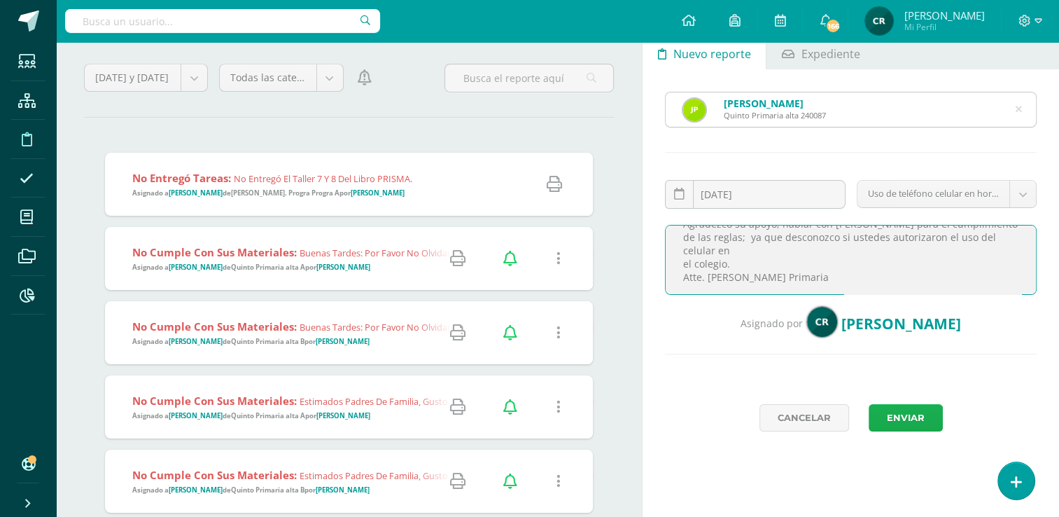
type textarea "Estimados padres de familia. Reciban un cordial saludo. Por este medio les info…"
click at [913, 417] on button "Enviar" at bounding box center [906, 417] width 74 height 27
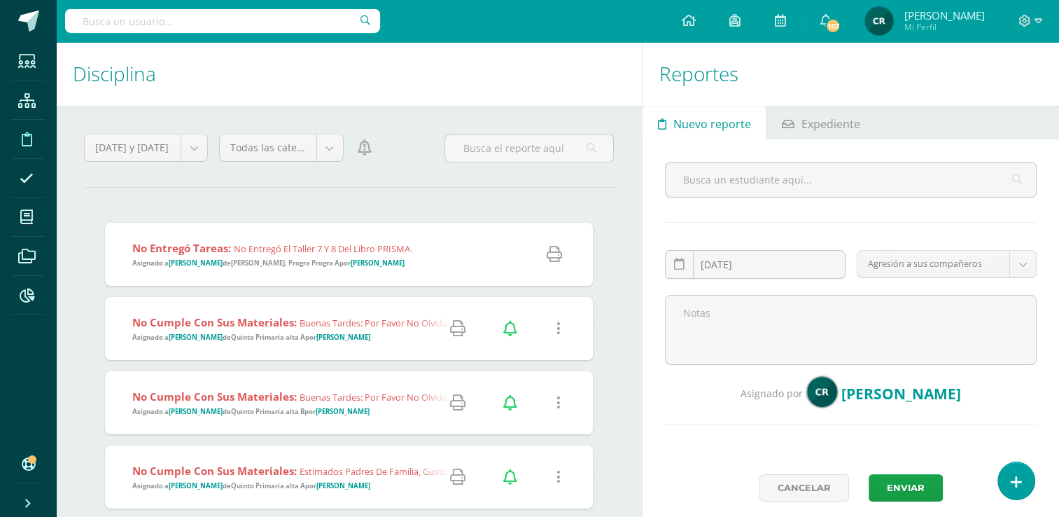
click at [249, 23] on input "text" at bounding box center [222, 21] width 315 height 24
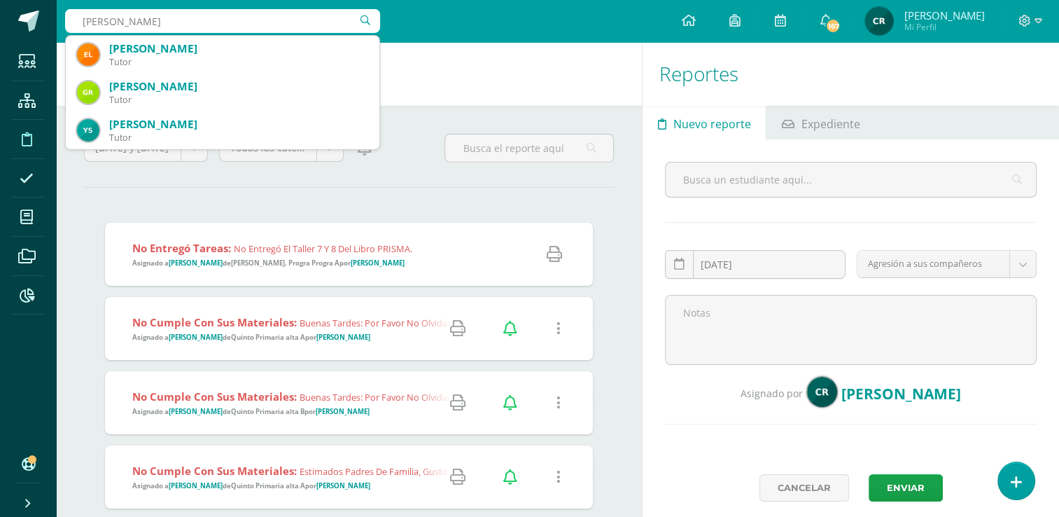
type input "yadira rodriguez"
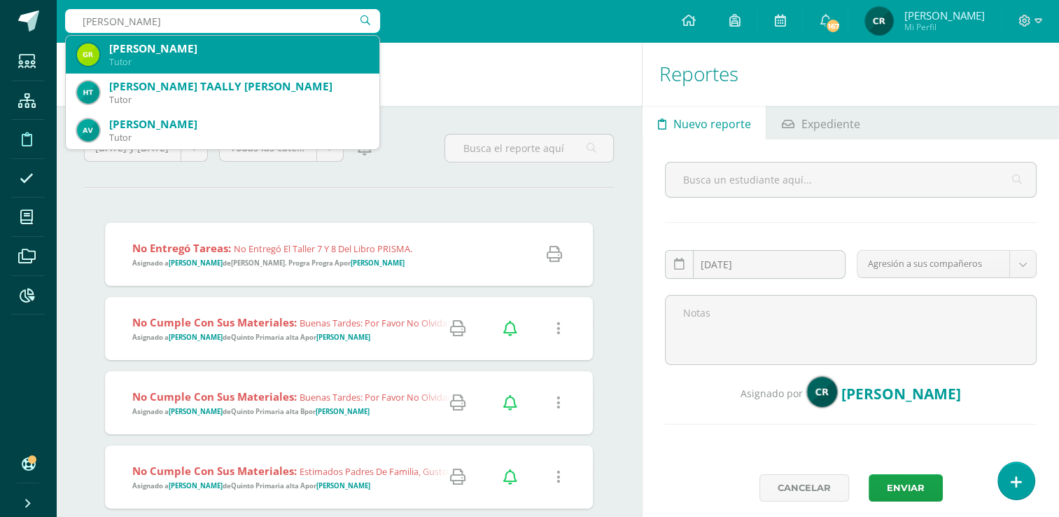
click at [170, 53] on div "GLENDA YADIRA RODRIGUEZ SIAN" at bounding box center [238, 48] width 259 height 15
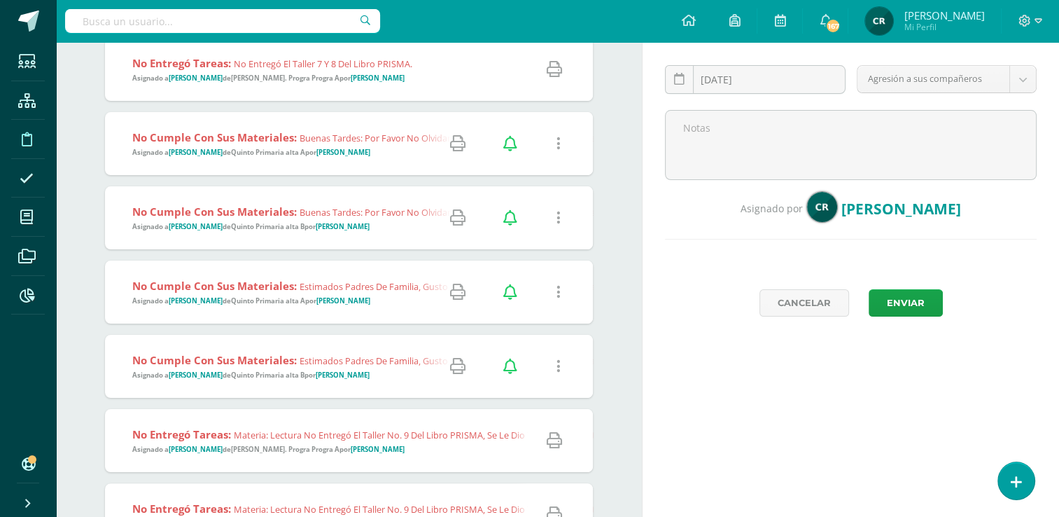
scroll to position [210, 0]
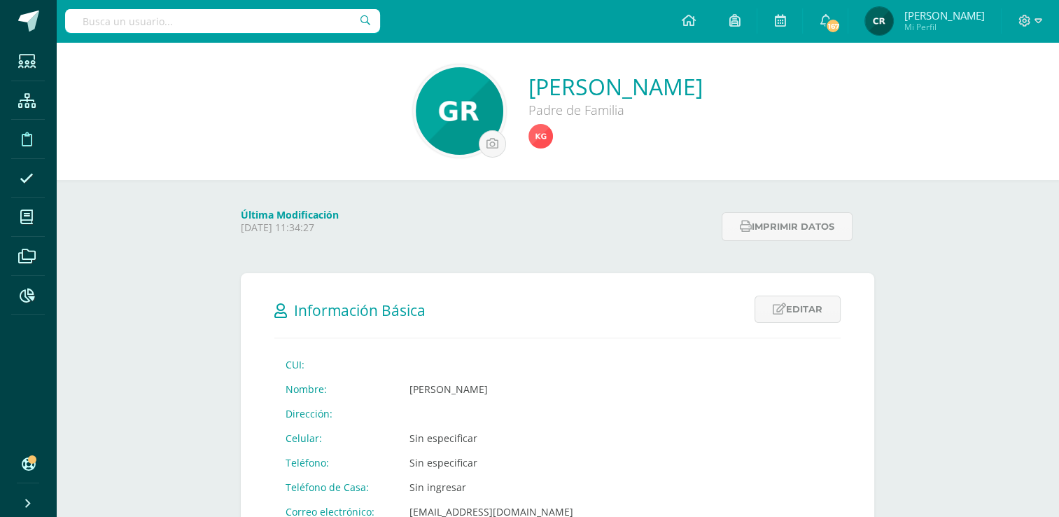
click at [25, 147] on span at bounding box center [27, 139] width 32 height 32
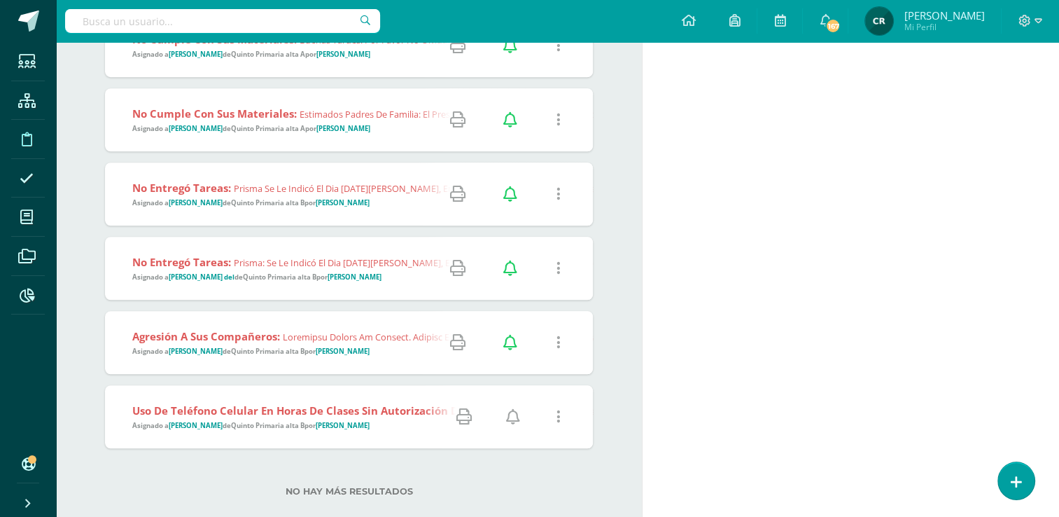
scroll to position [1070, 0]
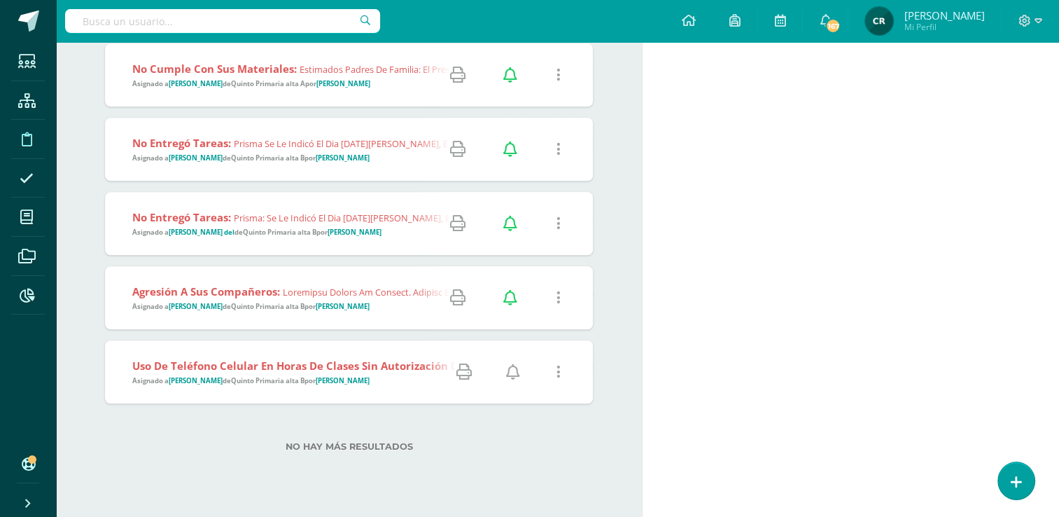
click at [291, 380] on strong "Quinto Primaria alta B" at bounding box center [268, 380] width 74 height 9
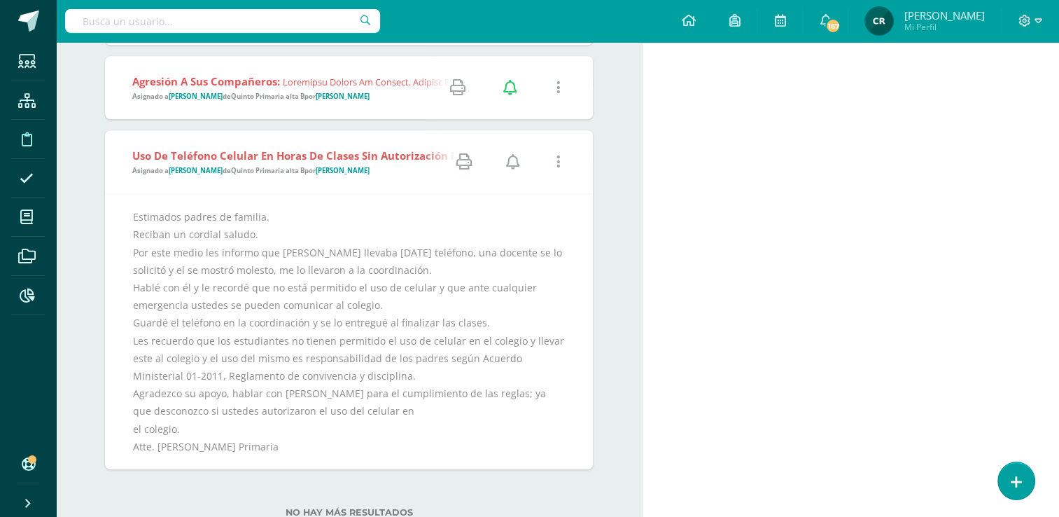
scroll to position [1350, 0]
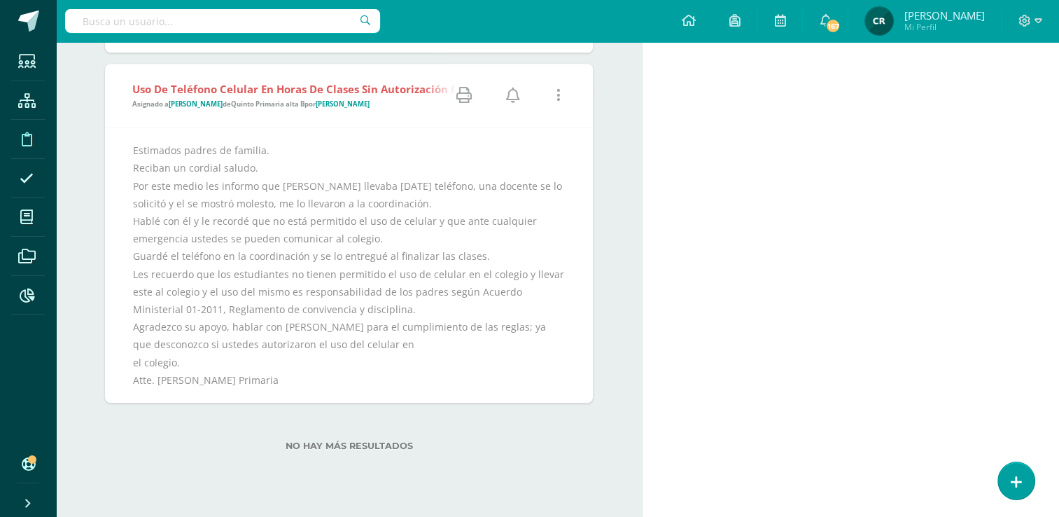
click at [557, 92] on icon at bounding box center [559, 95] width 4 height 15
click at [552, 139] on link "Editar Falta" at bounding box center [531, 145] width 109 height 22
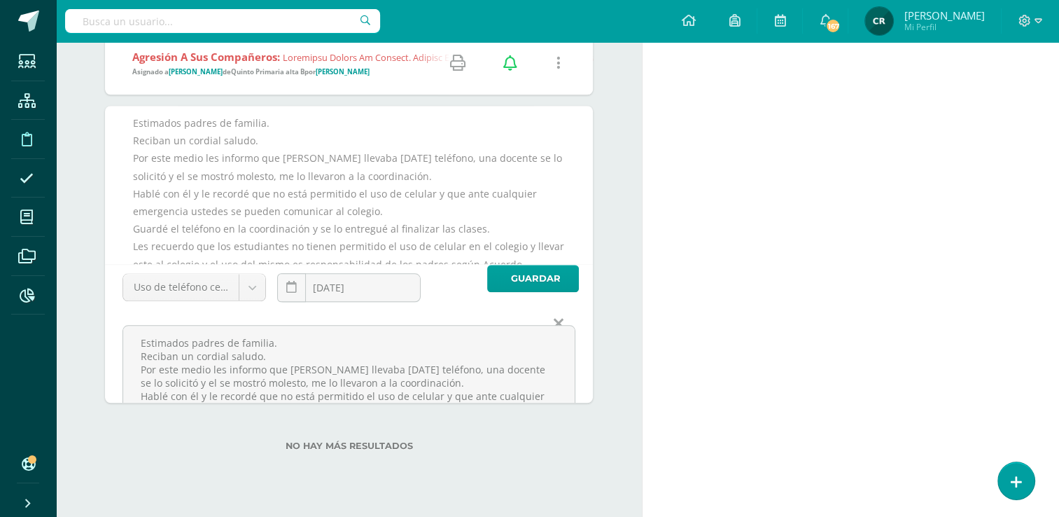
scroll to position [1305, 0]
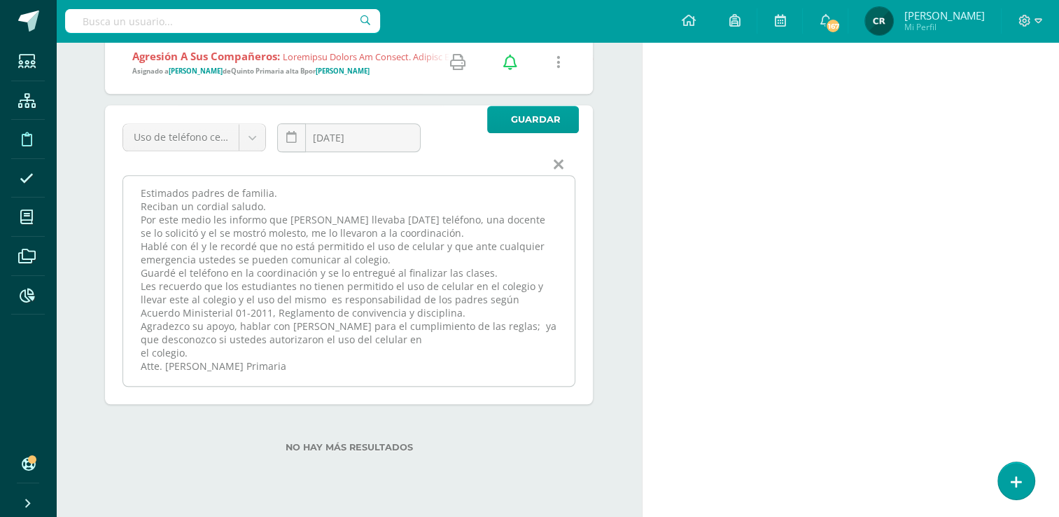
click at [541, 216] on textarea "Estimados padres de familia. Reciban un cordial saludo. Por este medio les info…" at bounding box center [349, 281] width 452 height 210
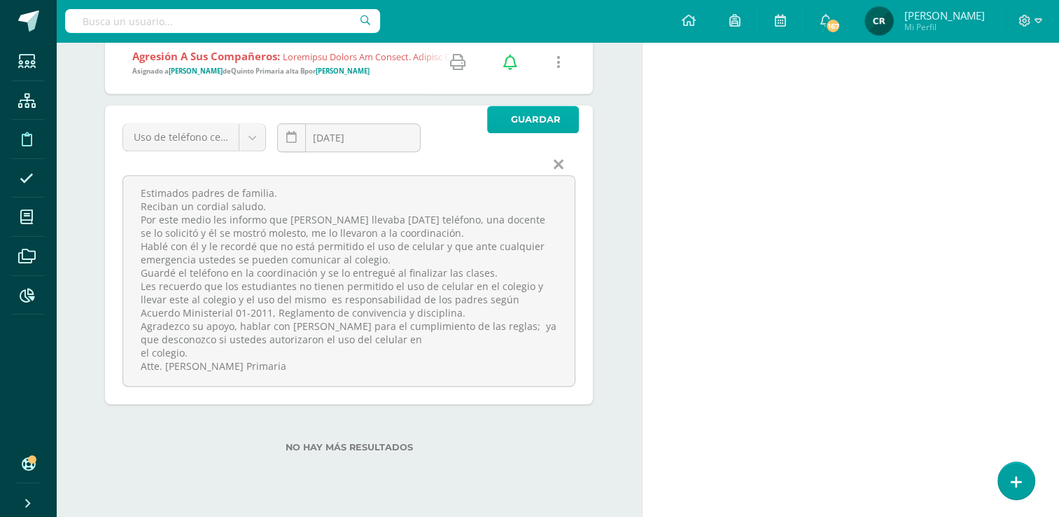
type textarea "Estimados padres de familia. Reciban un cordial saludo. Por este medio les info…"
click at [512, 116] on span "Guardar" at bounding box center [536, 119] width 50 height 26
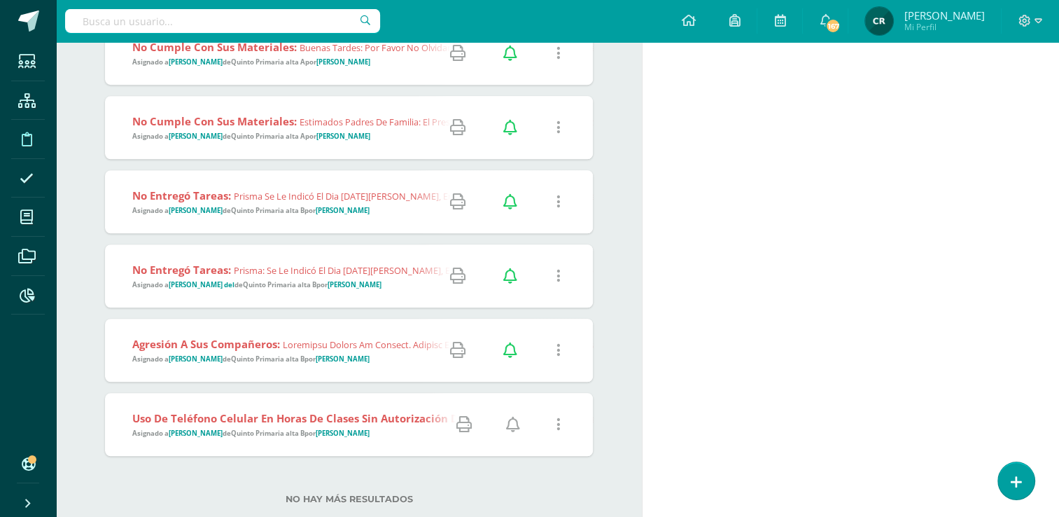
scroll to position [1070, 0]
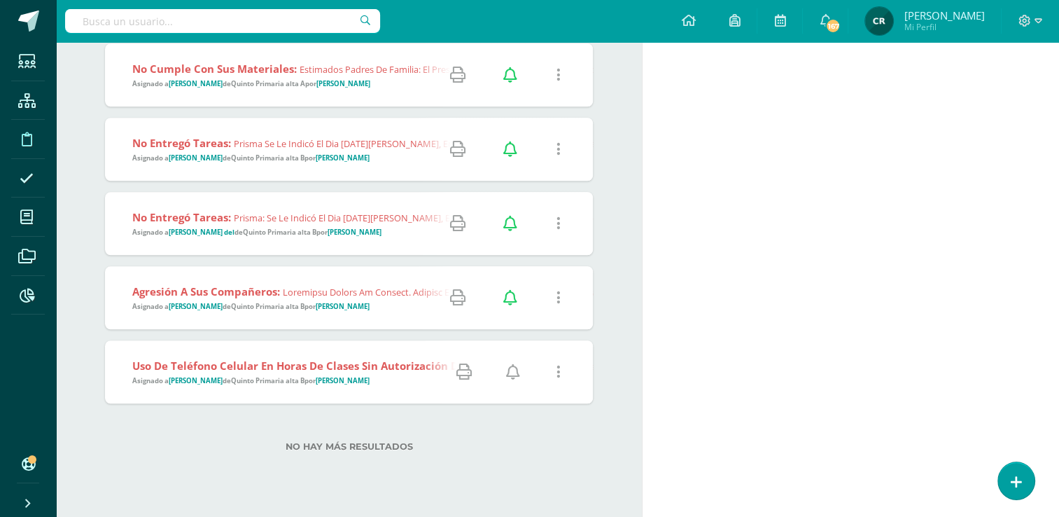
click at [295, 376] on strong "Quinto Primaria alta B" at bounding box center [268, 380] width 74 height 9
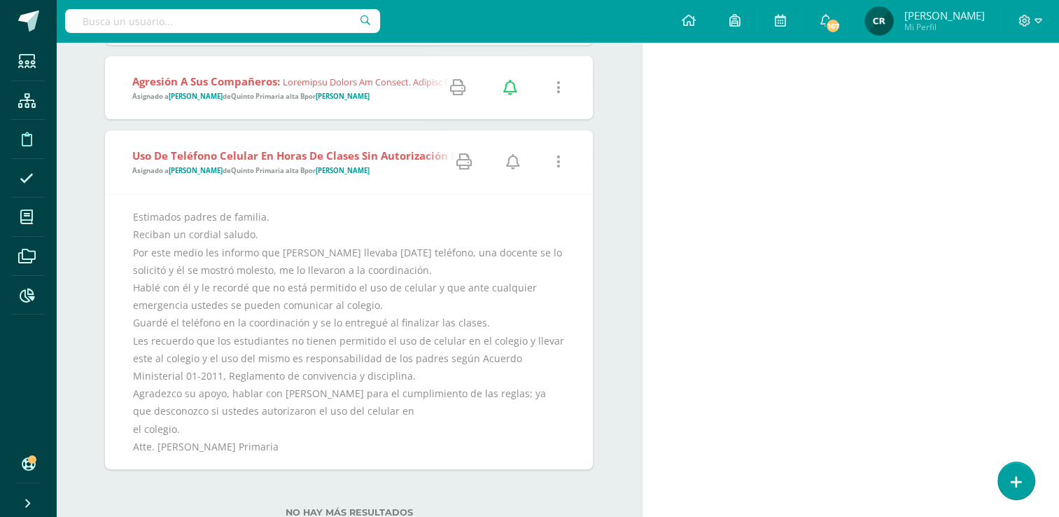
scroll to position [1350, 0]
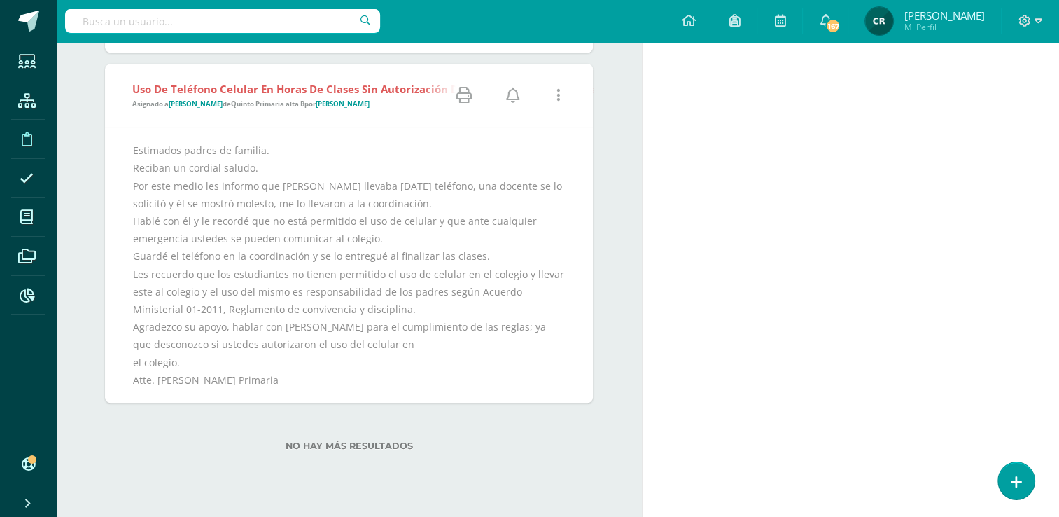
click at [559, 96] on icon at bounding box center [559, 95] width 4 height 15
click at [541, 138] on link "Editar Falta" at bounding box center [531, 145] width 109 height 22
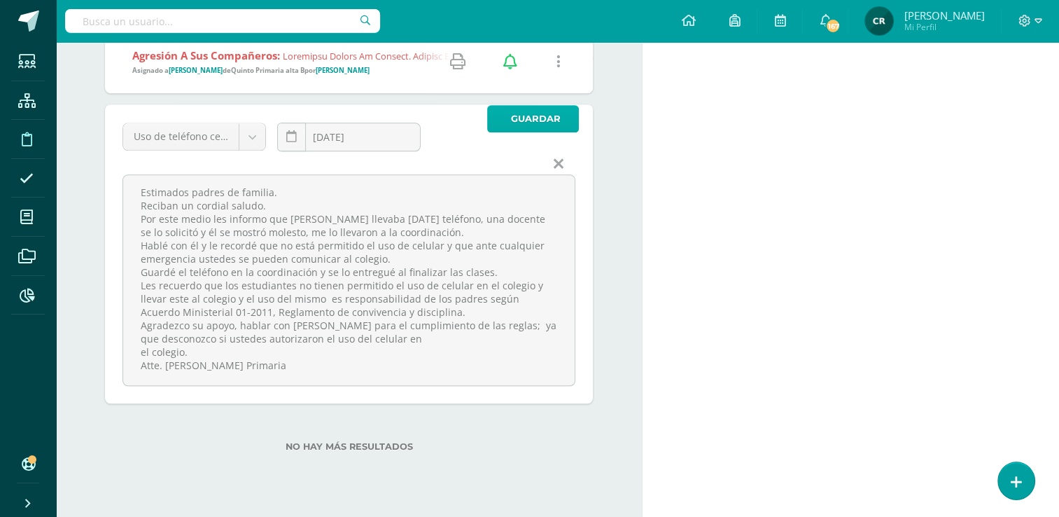
scroll to position [1305, 0]
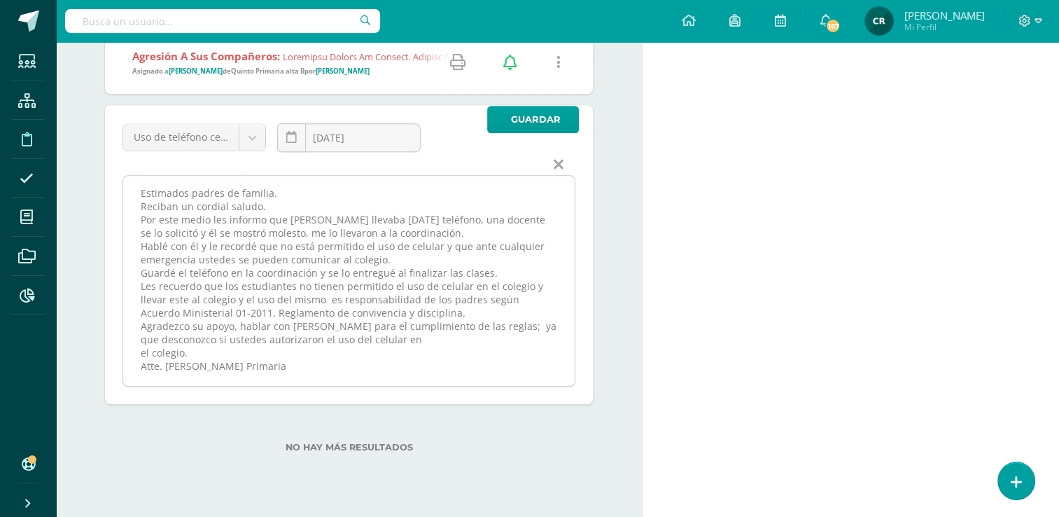
click at [207, 235] on textarea "Estimados padres de familia. Reciban un cordial saludo. Por este medio les info…" at bounding box center [349, 281] width 452 height 210
click at [389, 259] on textarea "Estimados padres de familia. Reciban un cordial saludo. Por este medio les info…" at bounding box center [349, 281] width 452 height 210
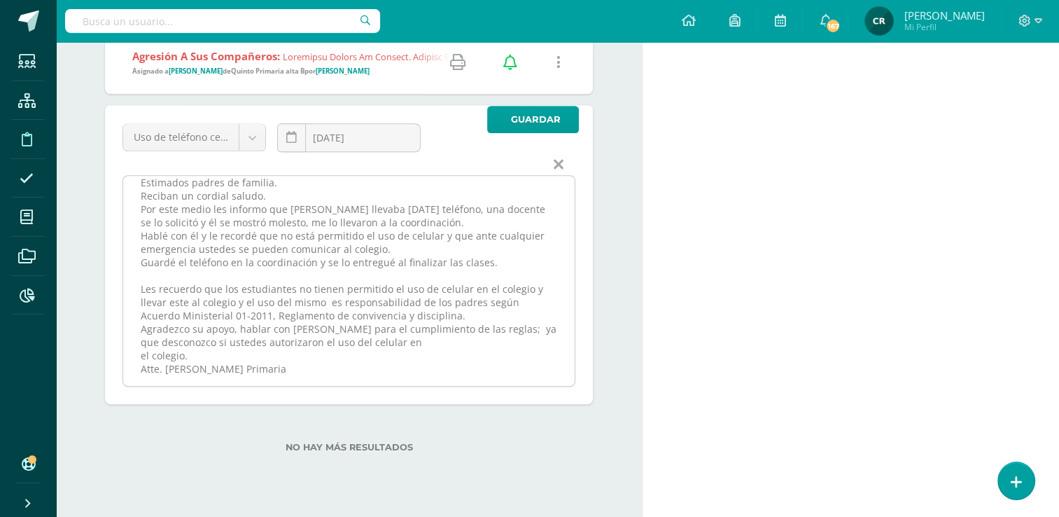
scroll to position [25, 0]
click at [185, 286] on textarea "Estimados padres de familia. Reciban un cordial saludo. Por este medio les info…" at bounding box center [349, 281] width 452 height 210
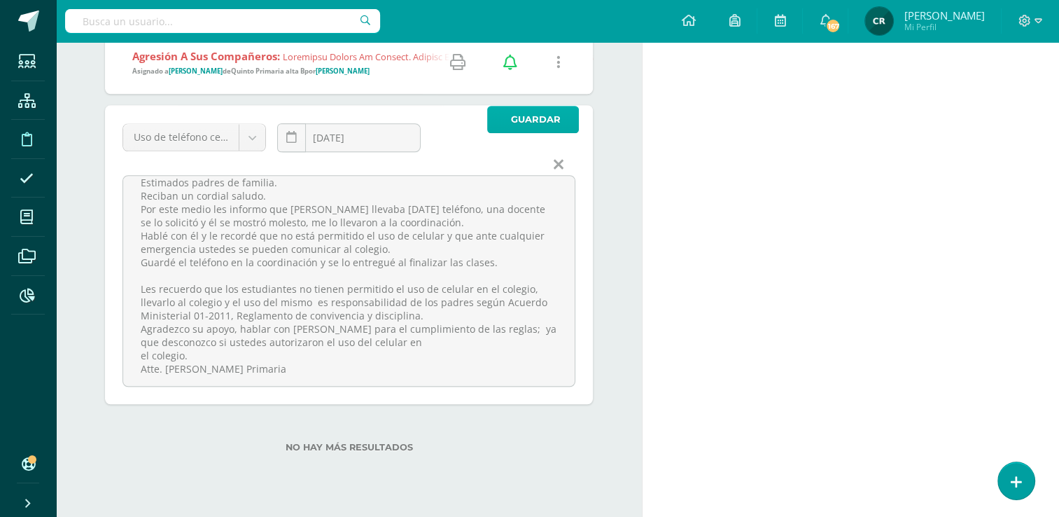
type textarea "Estimados padres de familia. Reciban un cordial saludo. Por este medio les info…"
click at [507, 125] on button "Guardar" at bounding box center [533, 119] width 92 height 27
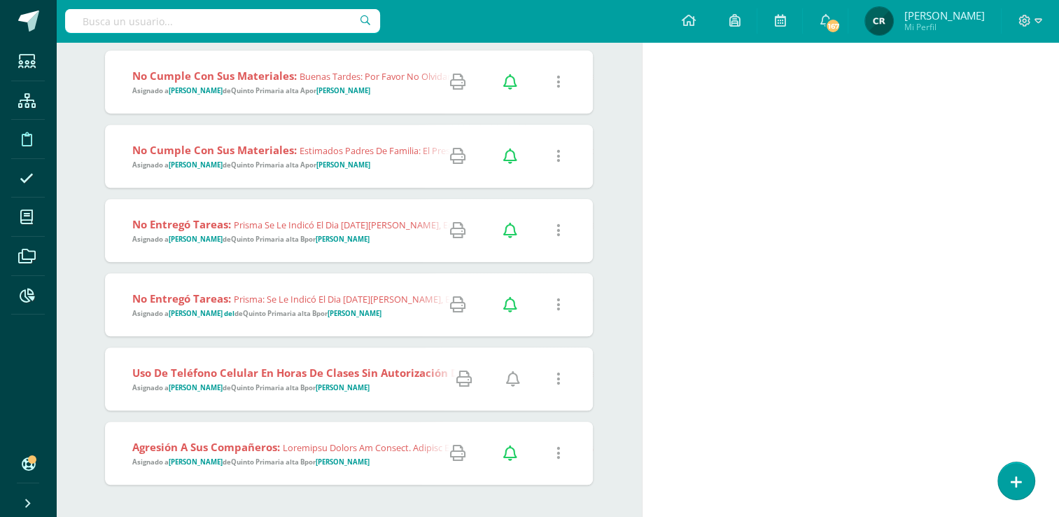
scroll to position [1070, 0]
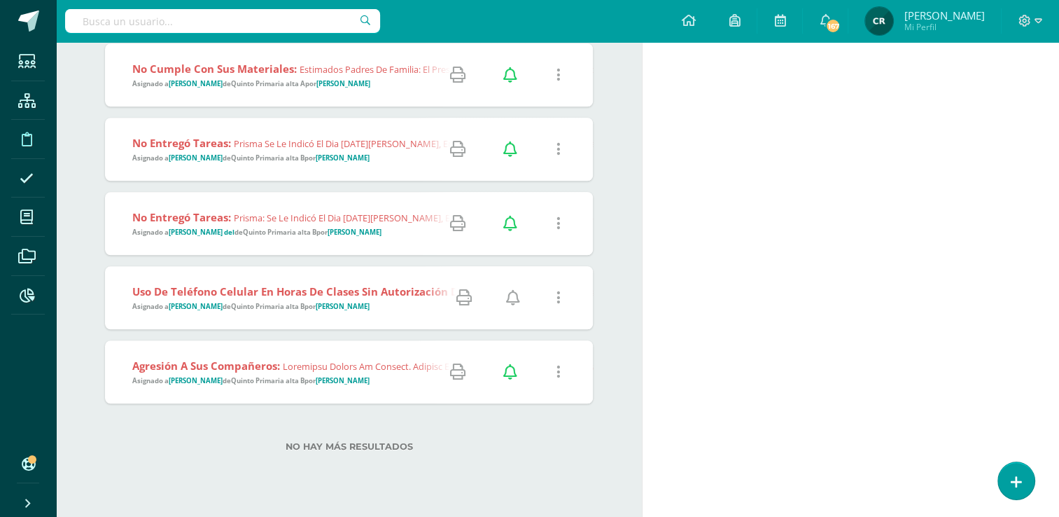
click at [515, 295] on icon at bounding box center [513, 297] width 14 height 15
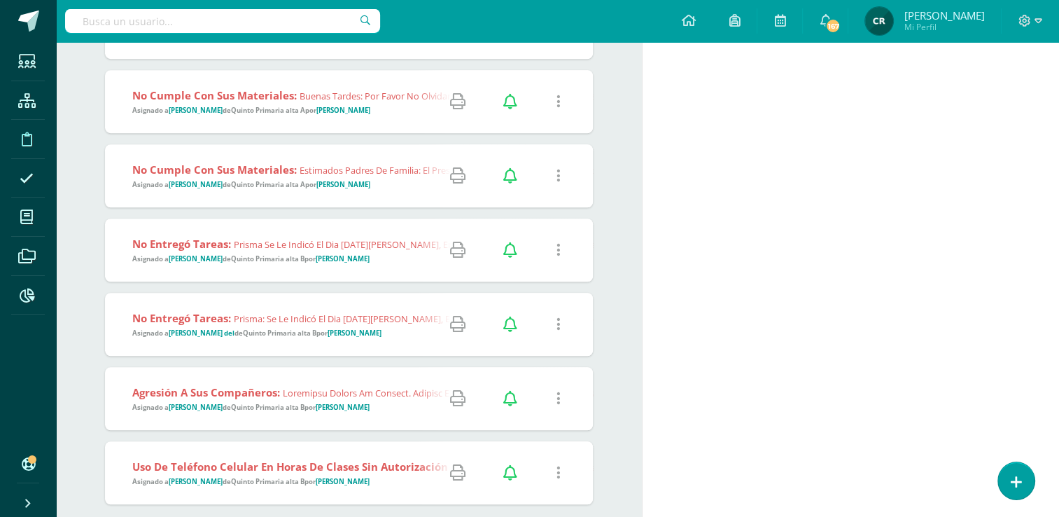
scroll to position [1070, 0]
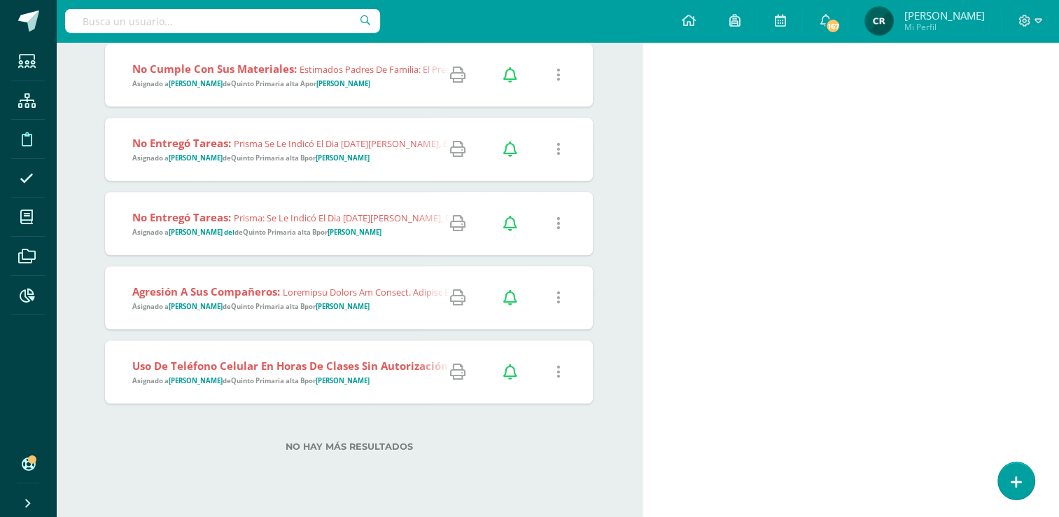
click at [257, 383] on strong "Quinto Primaria alta B" at bounding box center [268, 380] width 74 height 9
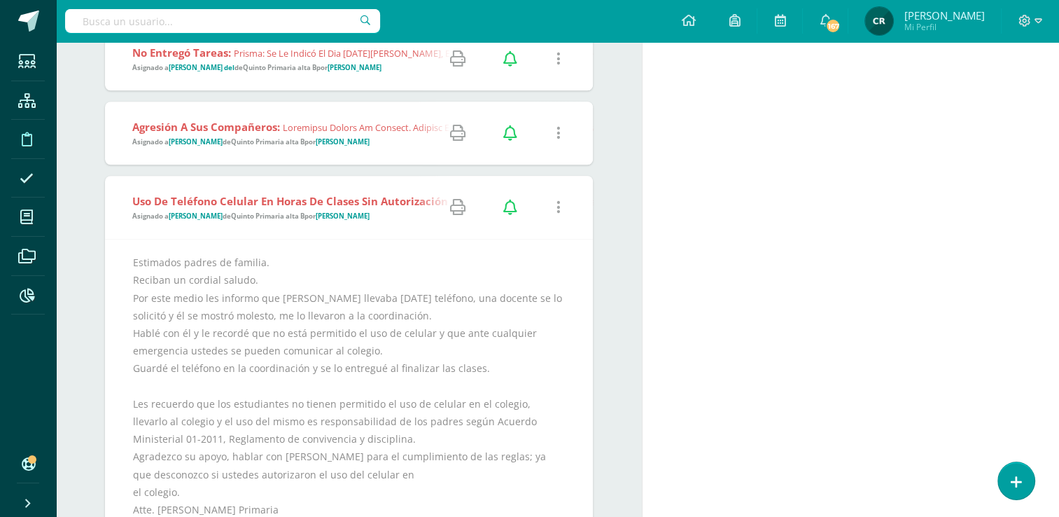
scroll to position [1241, 0]
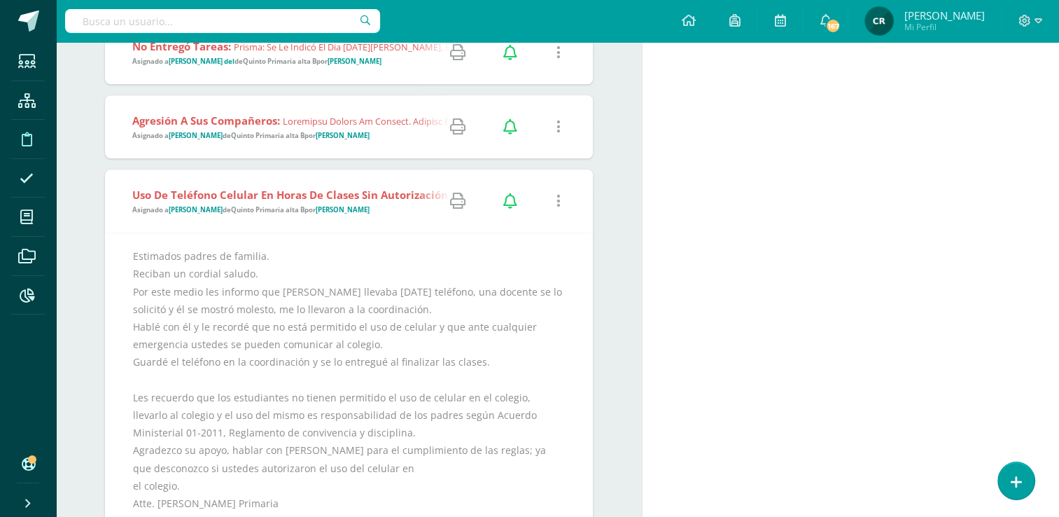
click at [309, 134] on span "Asignado a Henry Cisneros de Quinto Primaria alta B por Claudia Rizo" at bounding box center [250, 135] width 237 height 9
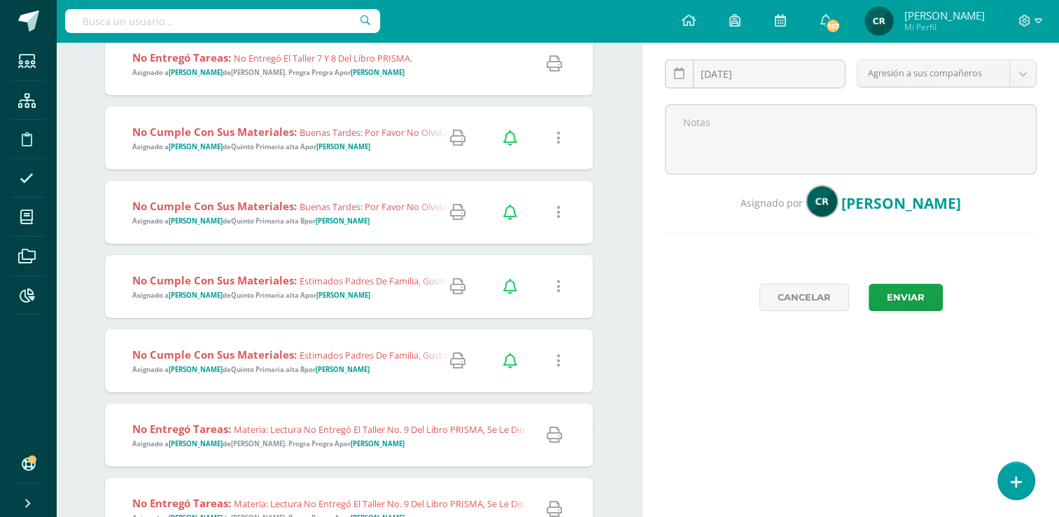
scroll to position [0, 0]
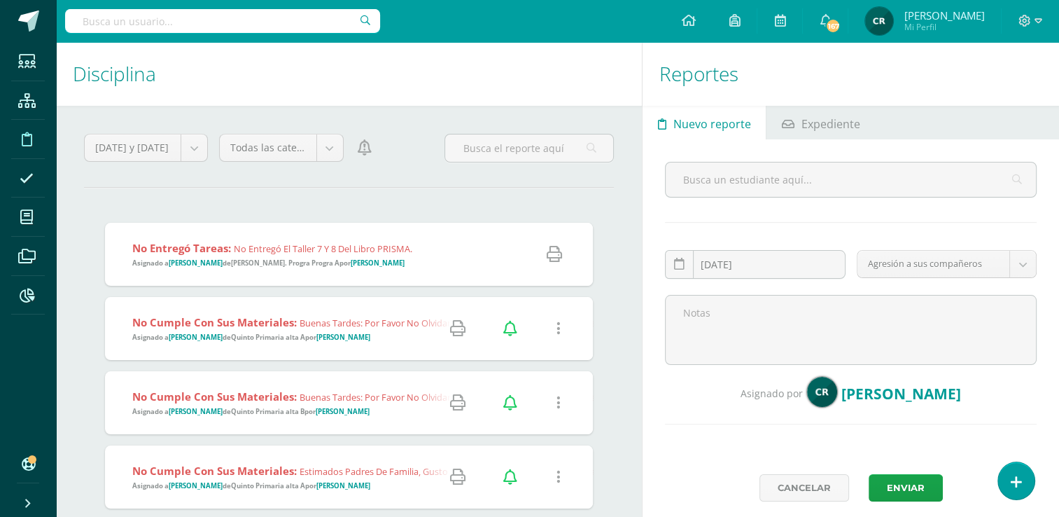
click at [230, 32] on input "text" at bounding box center [222, 21] width 315 height 24
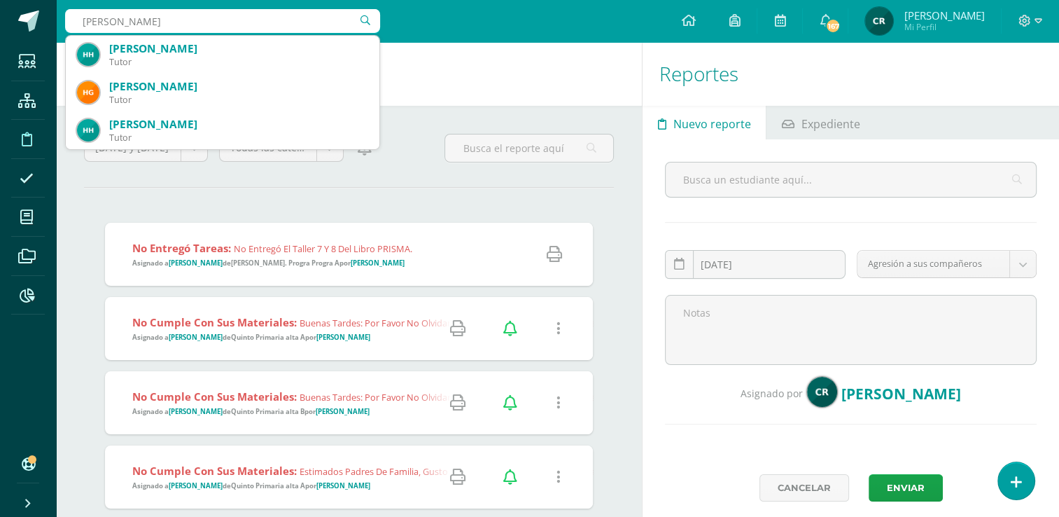
type input "henry cisneros"
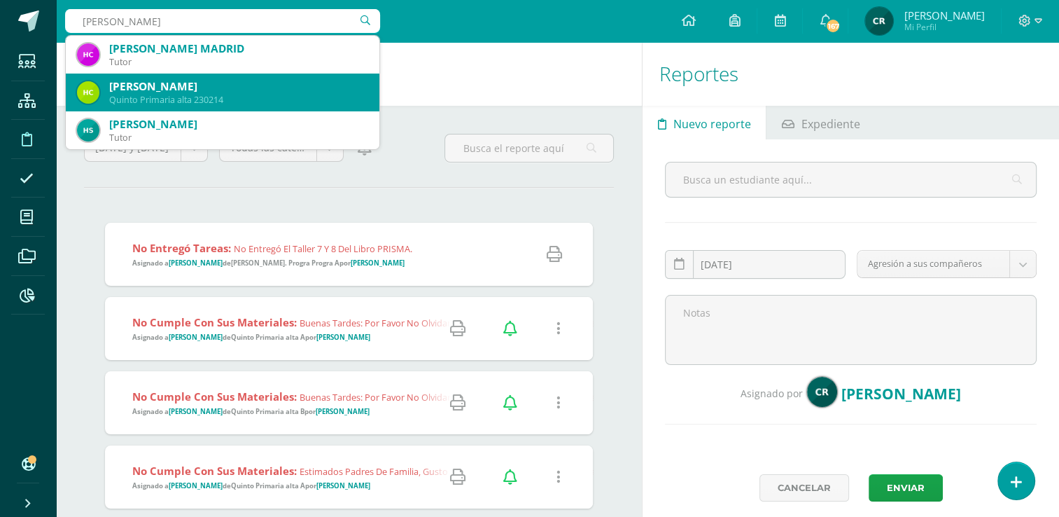
click at [238, 86] on div "Henry Alexander Cisneros Villatoro" at bounding box center [238, 86] width 259 height 15
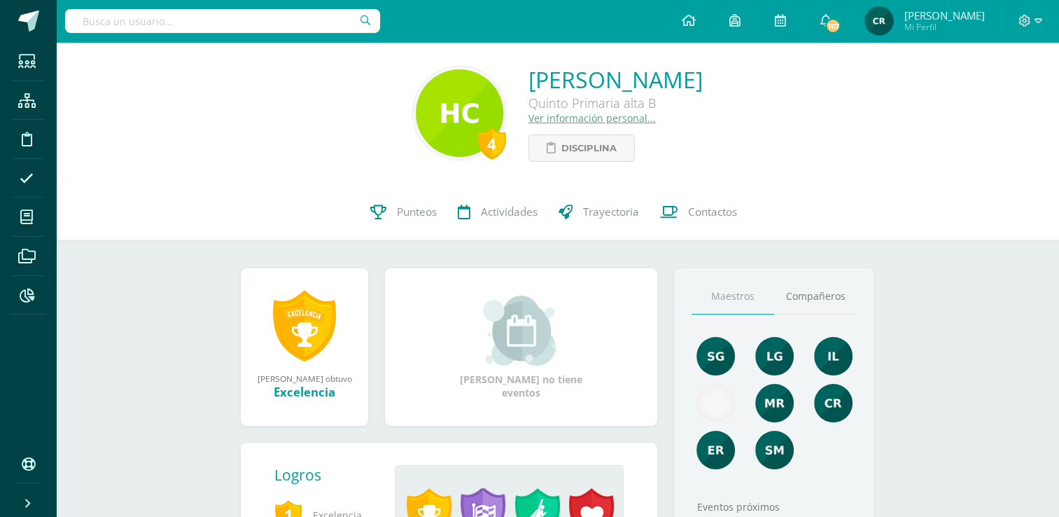
click at [529, 121] on link "Ver información personal..." at bounding box center [592, 117] width 127 height 13
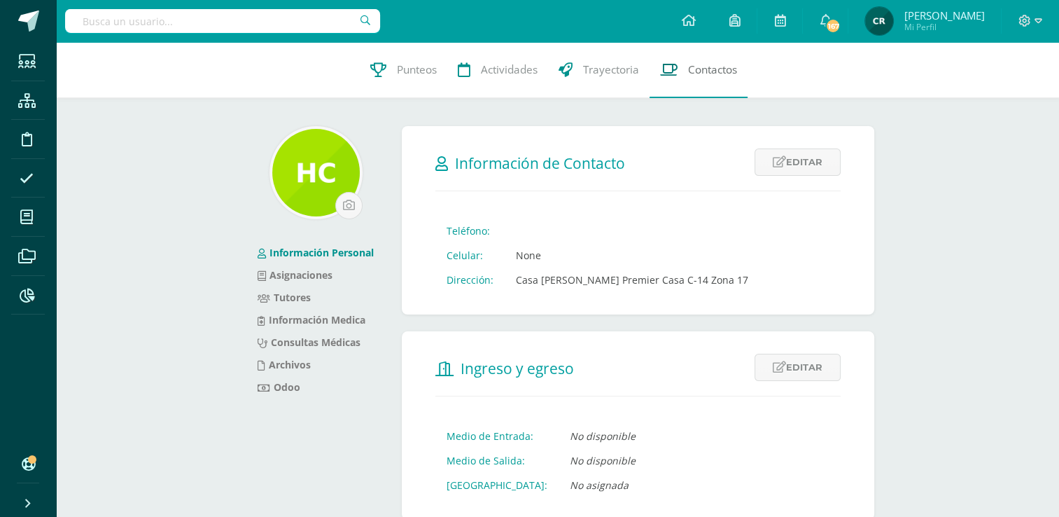
click at [722, 78] on link "Contactos" at bounding box center [699, 70] width 98 height 56
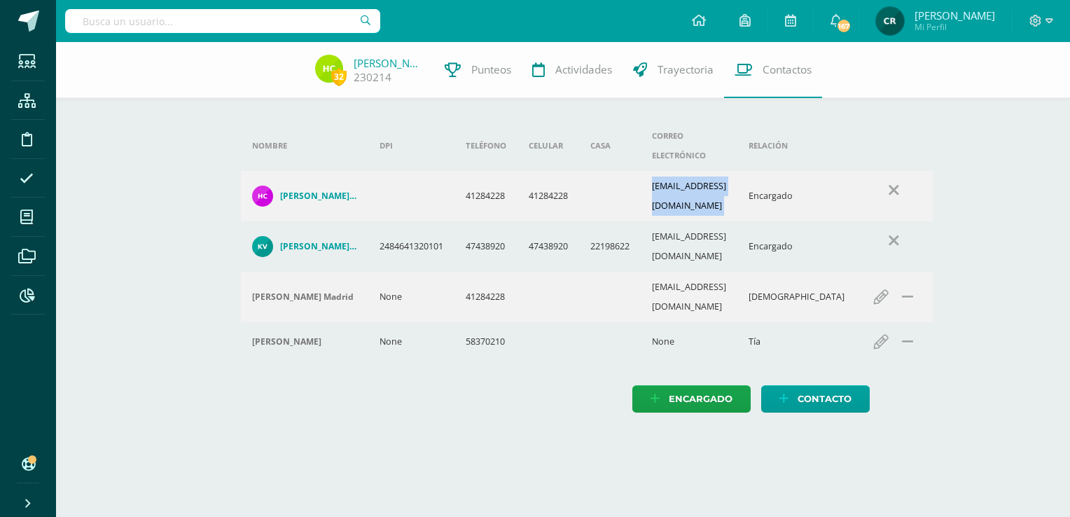
drag, startPoint x: 657, startPoint y: 169, endPoint x: 776, endPoint y: 174, distance: 118.4
click at [776, 174] on tr "[PERSON_NAME] MADRID 41284228 41284228 [EMAIL_ADDRESS][DOMAIN_NAME] Encargado" at bounding box center [587, 196] width 692 height 50
copy td "[EMAIL_ADDRESS][DOMAIN_NAME]"
drag, startPoint x: 659, startPoint y: 215, endPoint x: 762, endPoint y: 219, distance: 103.7
click at [737, 221] on td "[EMAIL_ADDRESS][DOMAIN_NAME]" at bounding box center [689, 246] width 97 height 50
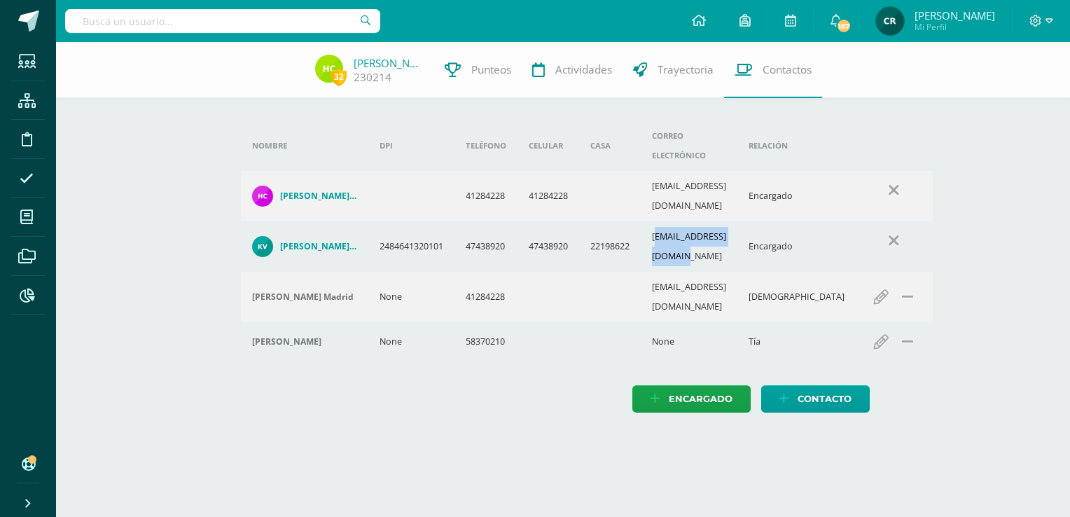
drag, startPoint x: 670, startPoint y: 220, endPoint x: 662, endPoint y: 216, distance: 8.5
click at [670, 221] on td "[EMAIL_ADDRESS][DOMAIN_NAME]" at bounding box center [689, 246] width 97 height 50
click at [655, 221] on td "[EMAIL_ADDRESS][DOMAIN_NAME]" at bounding box center [689, 246] width 97 height 50
drag, startPoint x: 655, startPoint y: 209, endPoint x: 770, endPoint y: 214, distance: 115.0
click at [737, 221] on td "[EMAIL_ADDRESS][DOMAIN_NAME]" at bounding box center [689, 246] width 97 height 50
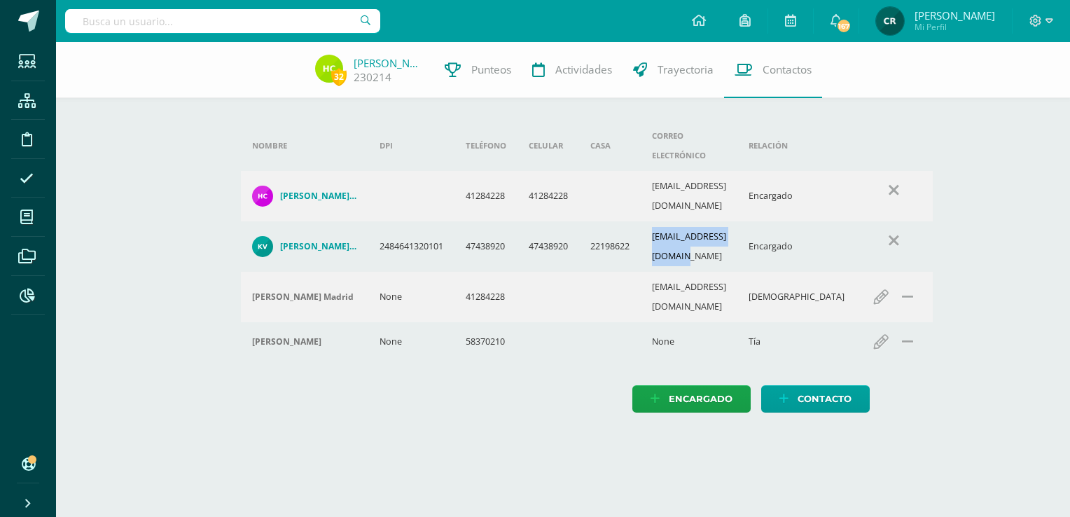
copy td "[EMAIL_ADDRESS][DOMAIN_NAME]"
